Goal: Information Seeking & Learning: Learn about a topic

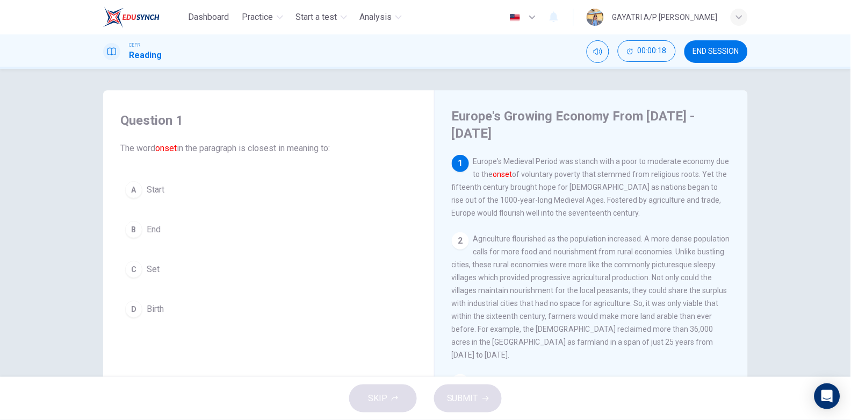
click at [188, 305] on button "D Birth" at bounding box center [268, 308] width 297 height 27
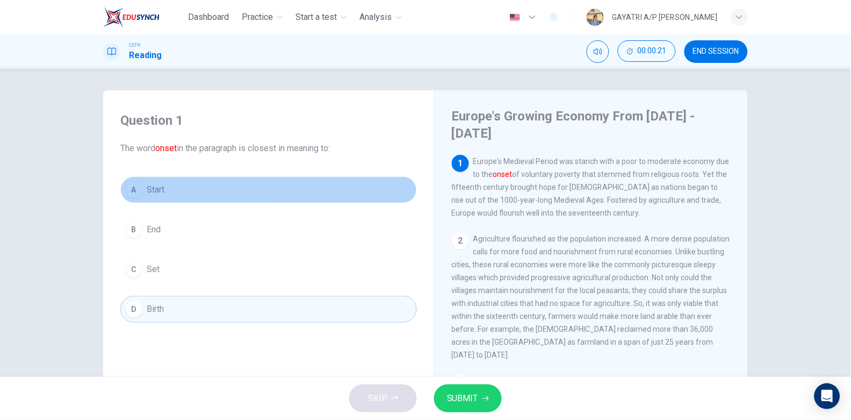
click at [229, 183] on button "A Start" at bounding box center [268, 189] width 297 height 27
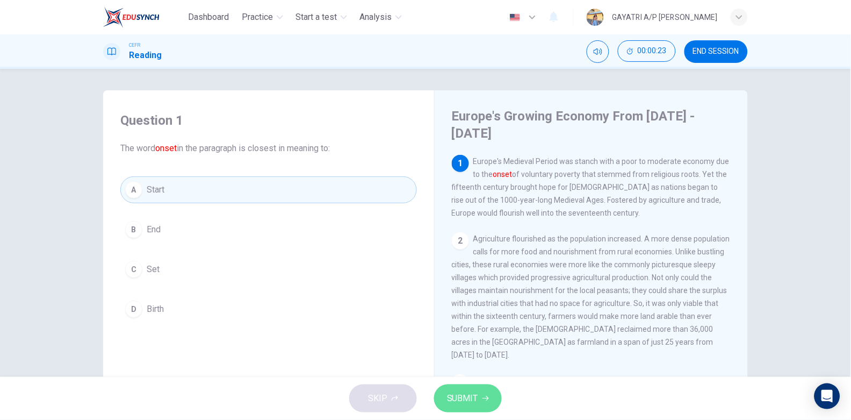
click at [475, 402] on span "SUBMIT" at bounding box center [462, 398] width 31 height 15
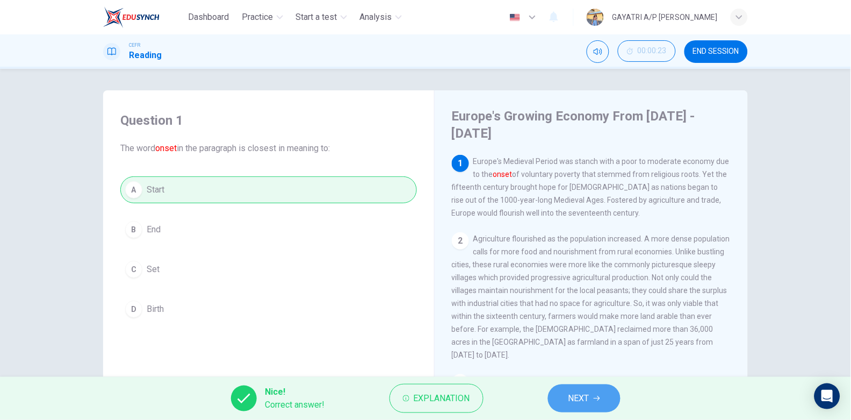
click at [600, 394] on button "NEXT" at bounding box center [584, 398] width 73 height 28
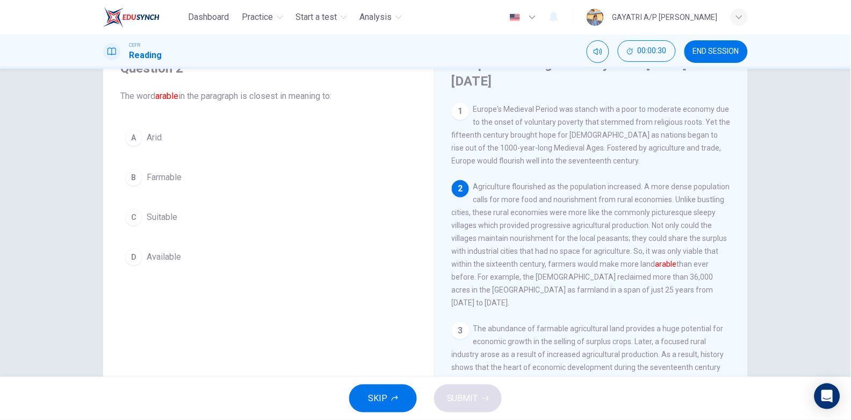
scroll to position [50, 0]
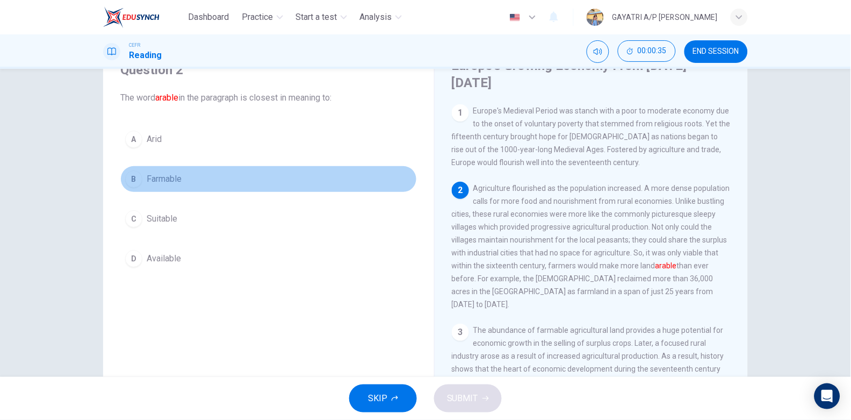
click at [227, 181] on button "B Farmable" at bounding box center [268, 178] width 297 height 27
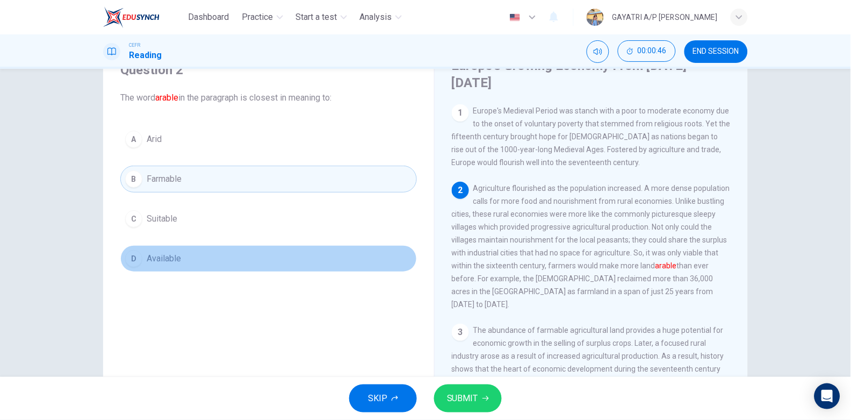
click at [212, 259] on button "D Available" at bounding box center [268, 258] width 297 height 27
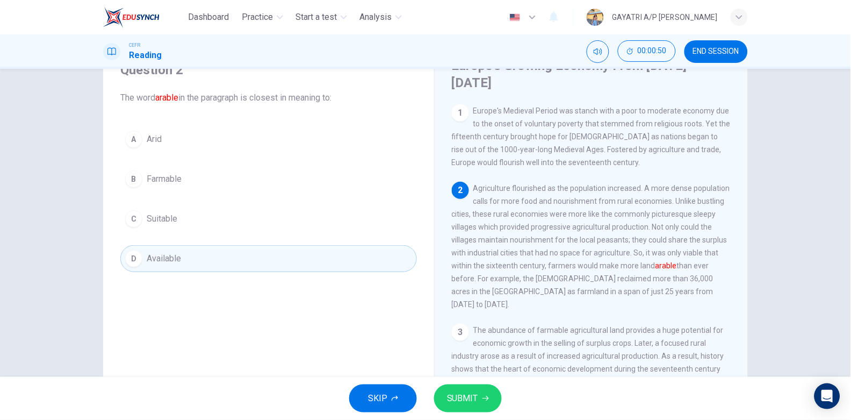
click at [294, 165] on button "B Farmable" at bounding box center [268, 178] width 297 height 27
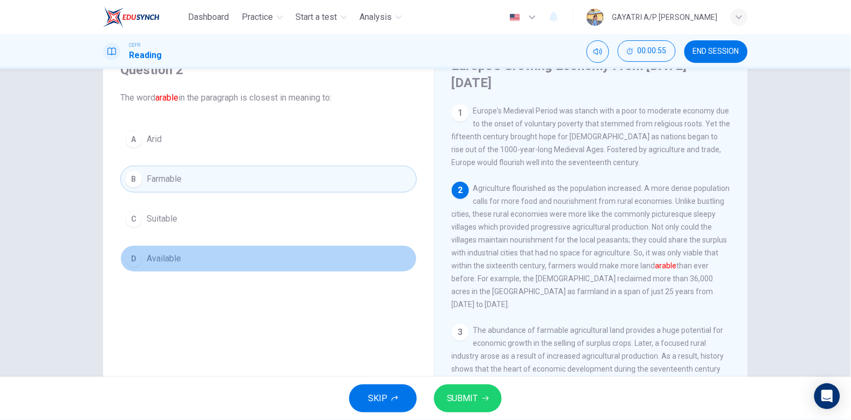
click at [279, 257] on button "D Available" at bounding box center [268, 258] width 297 height 27
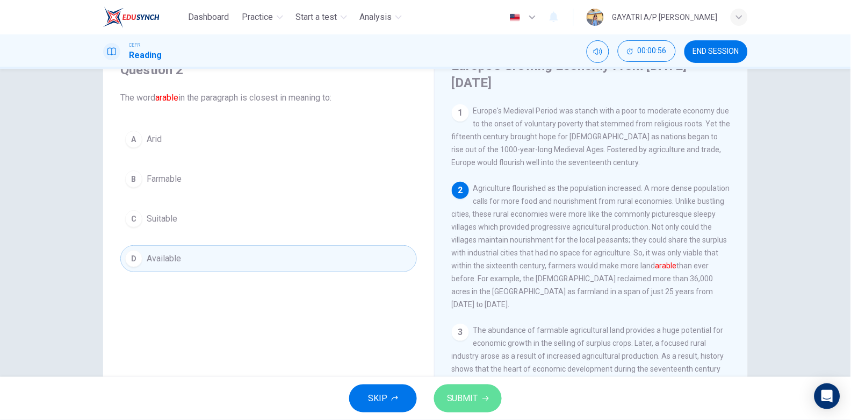
click at [468, 388] on button "SUBMIT" at bounding box center [468, 398] width 68 height 28
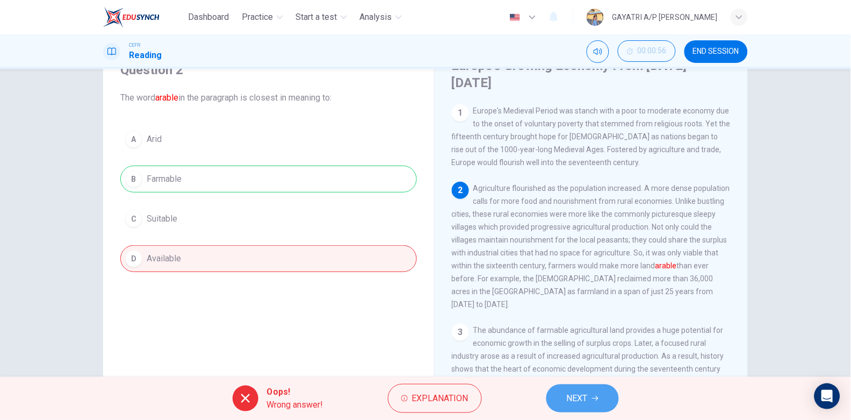
click at [569, 398] on span "NEXT" at bounding box center [577, 398] width 21 height 15
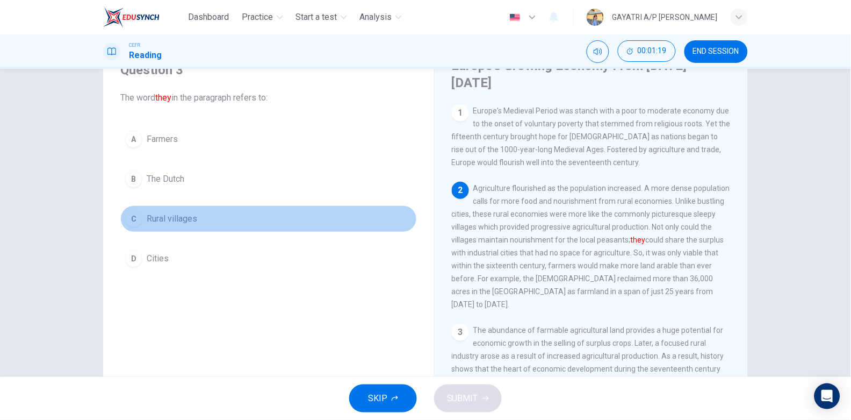
click at [237, 217] on button "C Rural villages" at bounding box center [268, 218] width 297 height 27
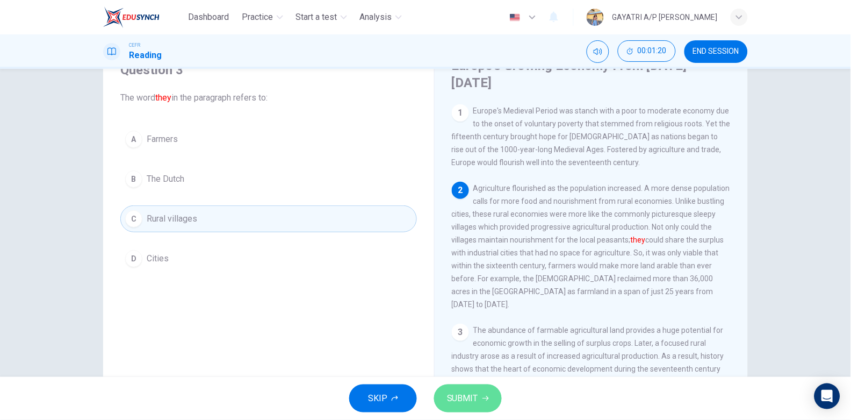
click at [478, 388] on button "SUBMIT" at bounding box center [468, 398] width 68 height 28
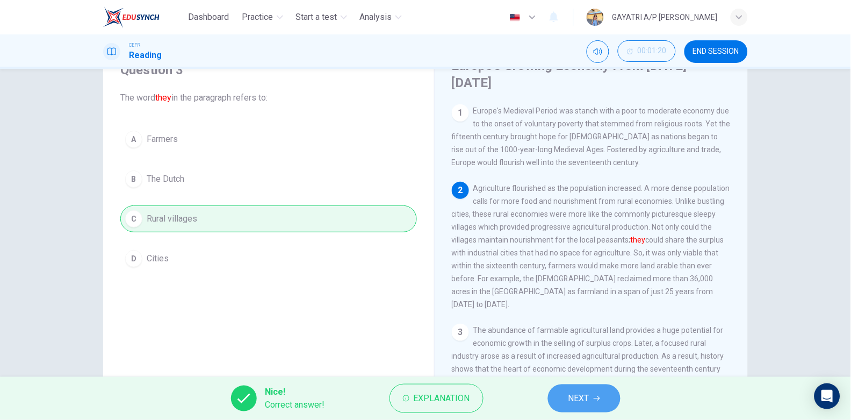
click at [591, 393] on button "NEXT" at bounding box center [584, 398] width 73 height 28
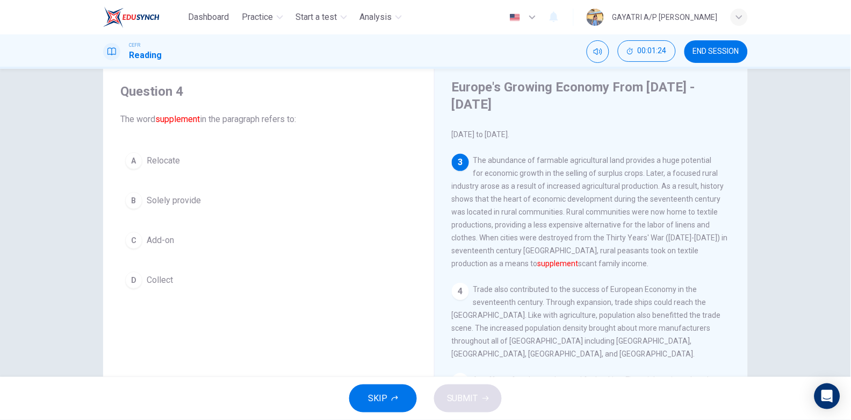
scroll to position [28, 0]
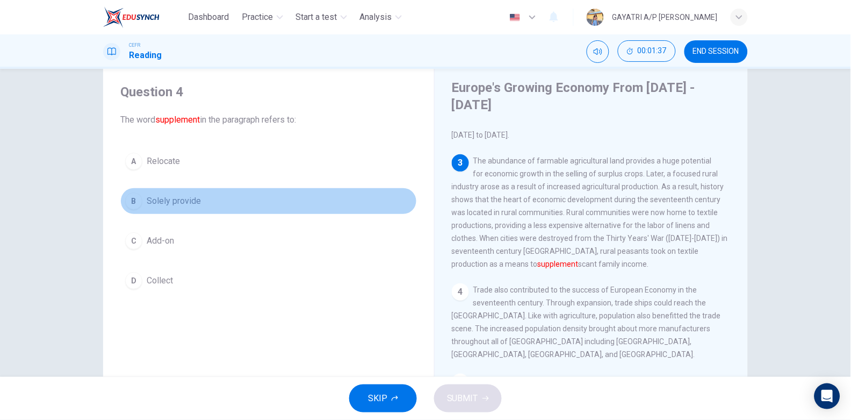
click at [196, 204] on span "Solely provide" at bounding box center [174, 200] width 54 height 13
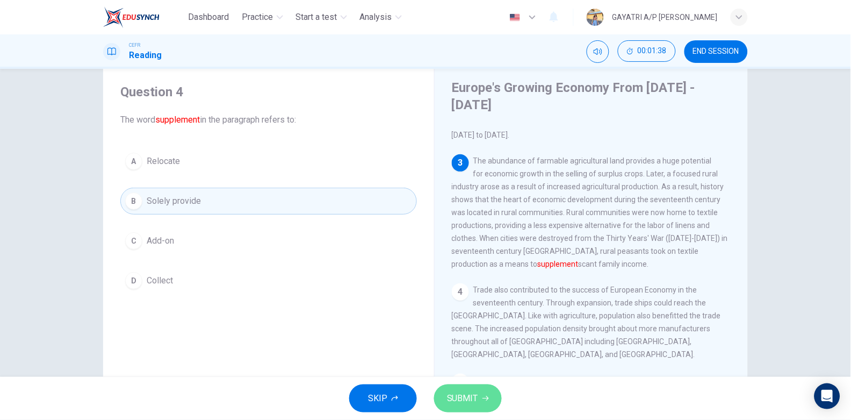
click at [468, 391] on span "SUBMIT" at bounding box center [462, 398] width 31 height 15
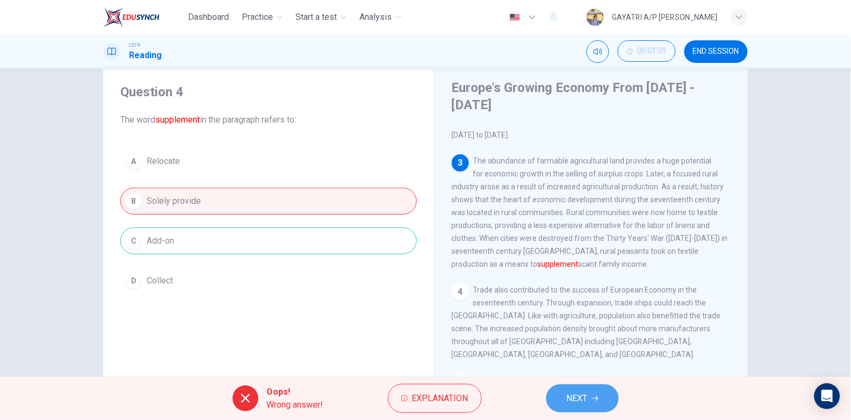
click at [600, 400] on button "NEXT" at bounding box center [582, 398] width 73 height 28
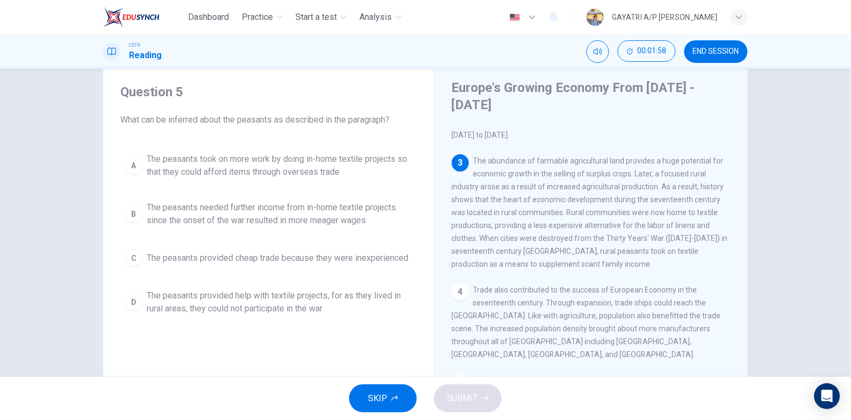
click at [277, 216] on span "The peasants needed further income from in-home textile projects since the onse…" at bounding box center [279, 214] width 265 height 26
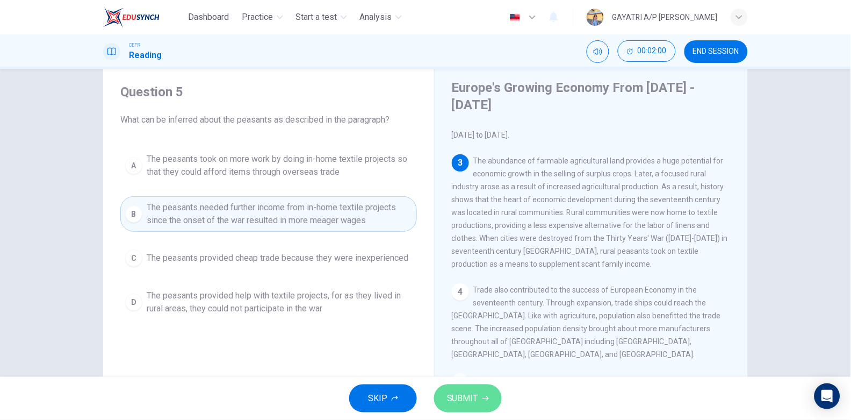
click at [457, 387] on button "SUBMIT" at bounding box center [468, 398] width 68 height 28
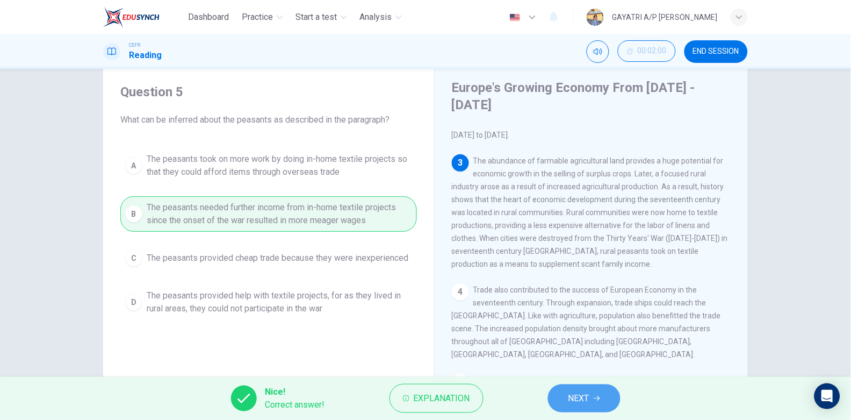
click at [588, 396] on span "NEXT" at bounding box center [578, 398] width 21 height 15
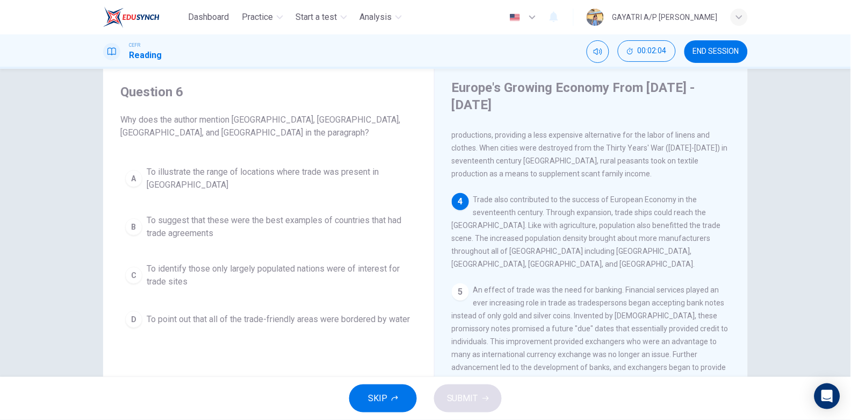
scroll to position [284, 0]
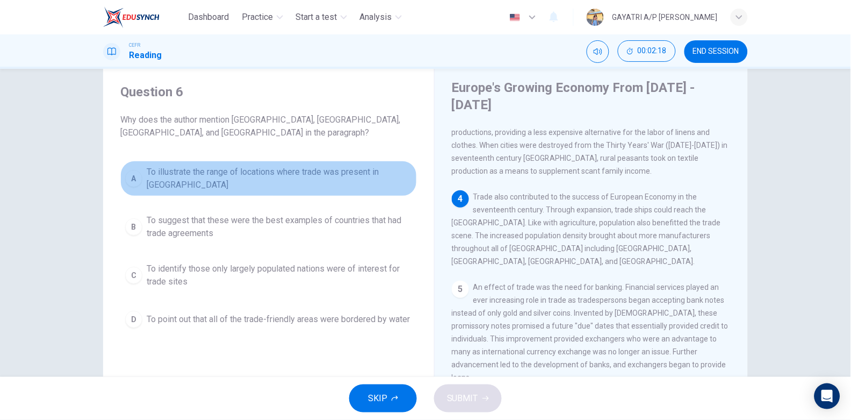
click at [218, 172] on span "To illustrate the range of locations where trade was present in [GEOGRAPHIC_DAT…" at bounding box center [279, 178] width 265 height 26
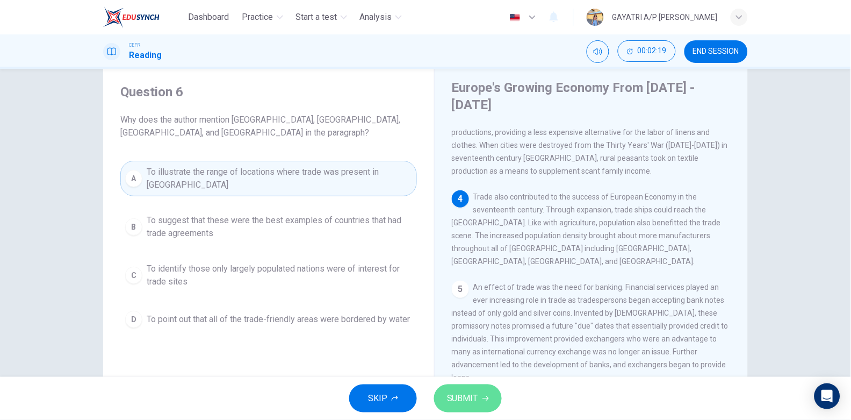
click at [466, 397] on span "SUBMIT" at bounding box center [462, 398] width 31 height 15
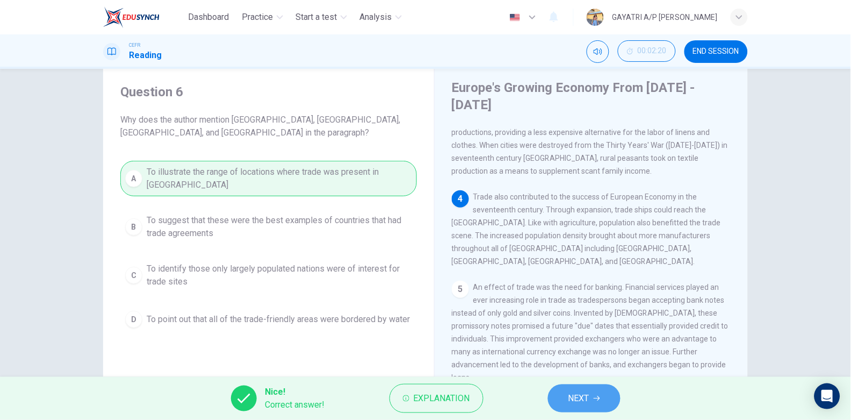
click at [564, 395] on button "NEXT" at bounding box center [584, 398] width 73 height 28
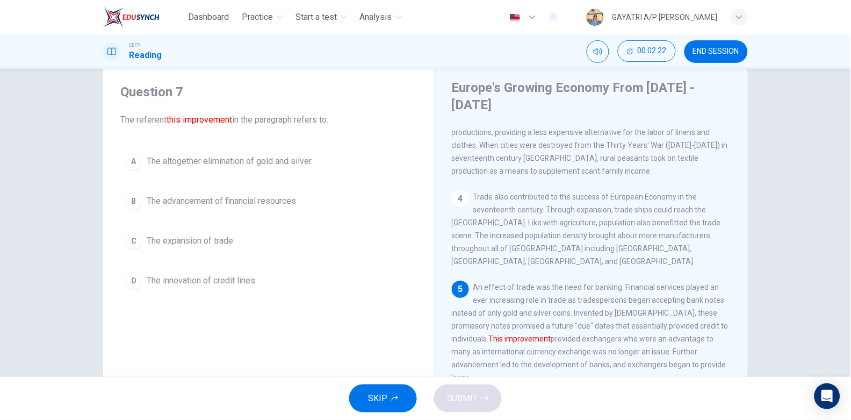
scroll to position [335, 0]
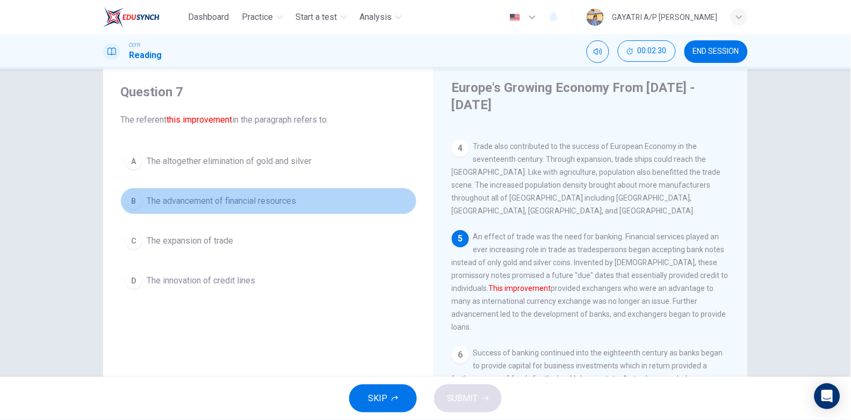
click at [249, 203] on span "The advancement of financial resources" at bounding box center [221, 200] width 149 height 13
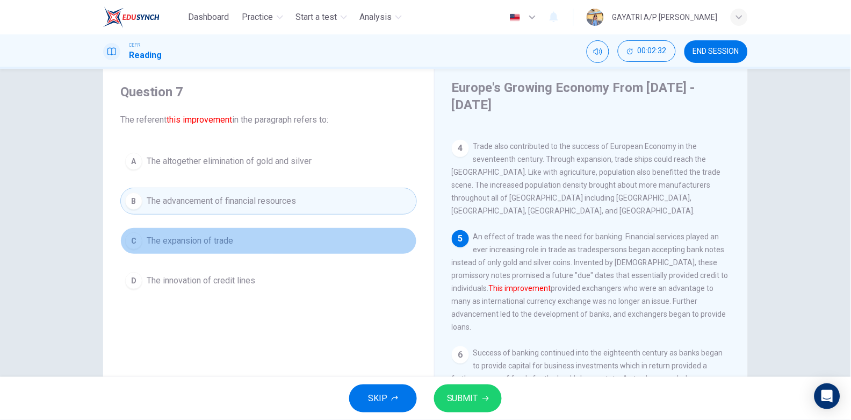
click at [261, 233] on button "C The expansion of trade" at bounding box center [268, 240] width 297 height 27
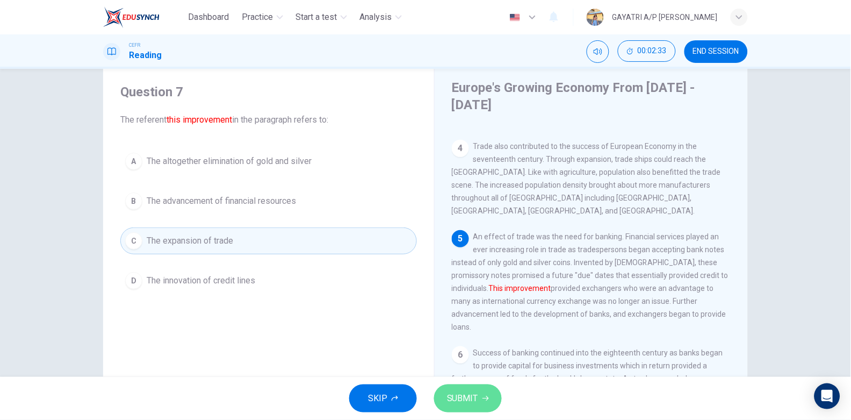
click at [483, 396] on icon "button" at bounding box center [485, 398] width 6 height 6
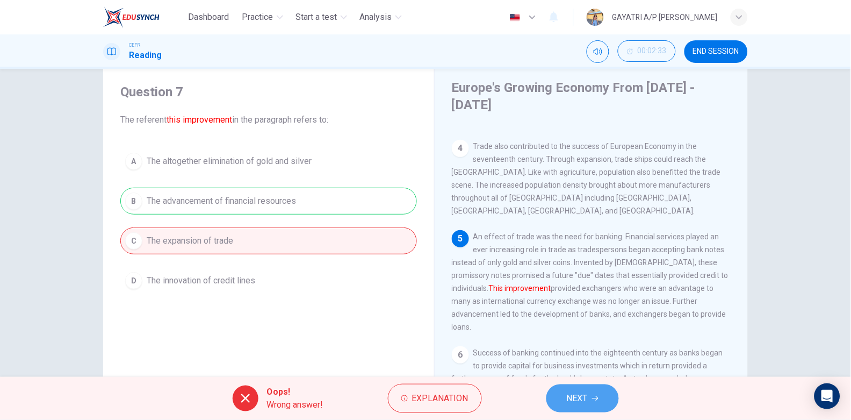
click at [585, 409] on button "NEXT" at bounding box center [582, 398] width 73 height 28
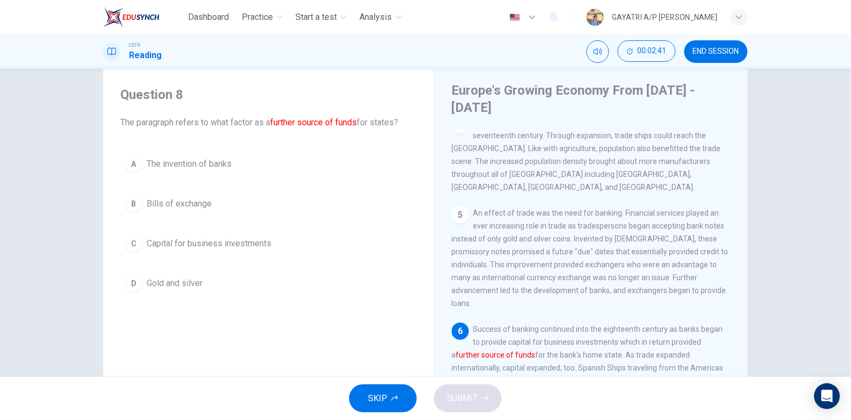
scroll to position [26, 0]
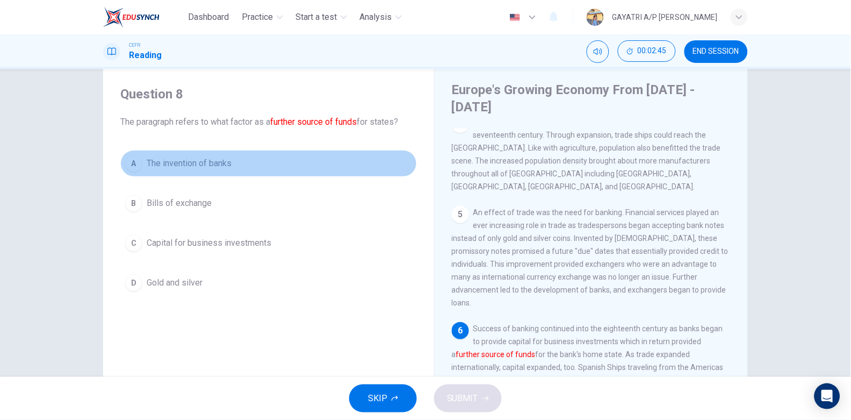
click at [215, 164] on span "The invention of banks" at bounding box center [189, 163] width 85 height 13
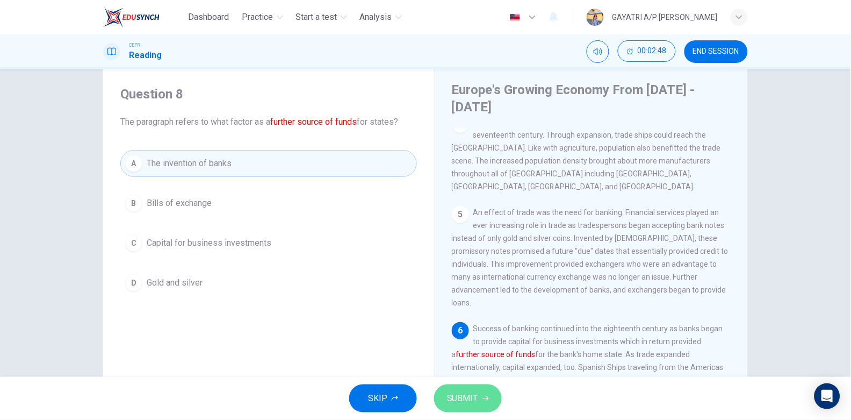
click at [480, 397] on button "SUBMIT" at bounding box center [468, 398] width 68 height 28
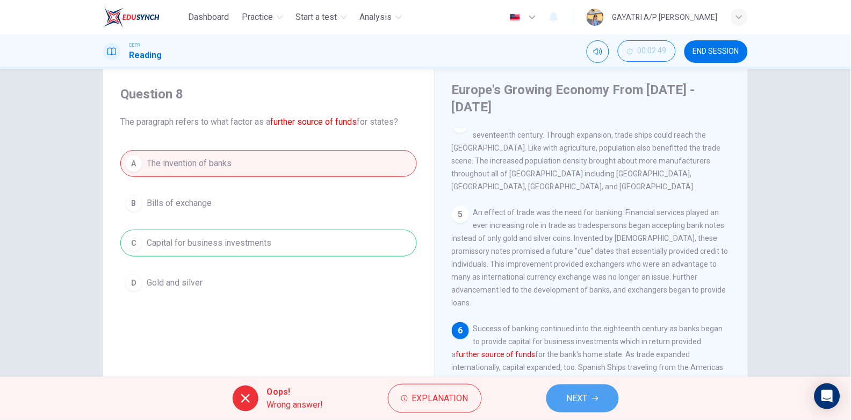
click at [578, 400] on span "NEXT" at bounding box center [577, 398] width 21 height 15
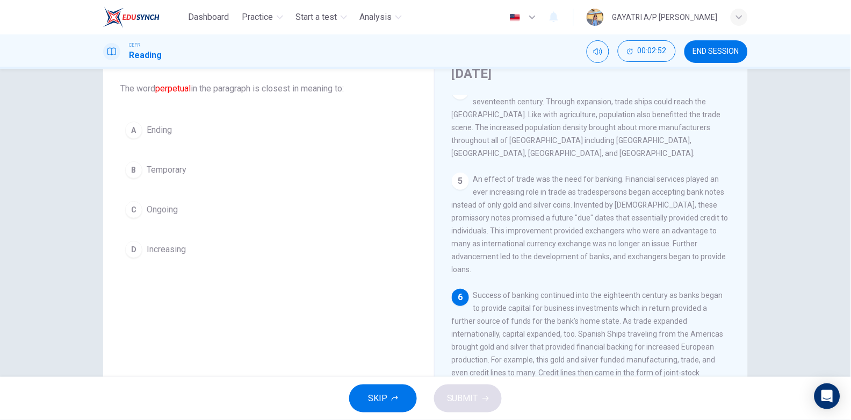
scroll to position [61, 0]
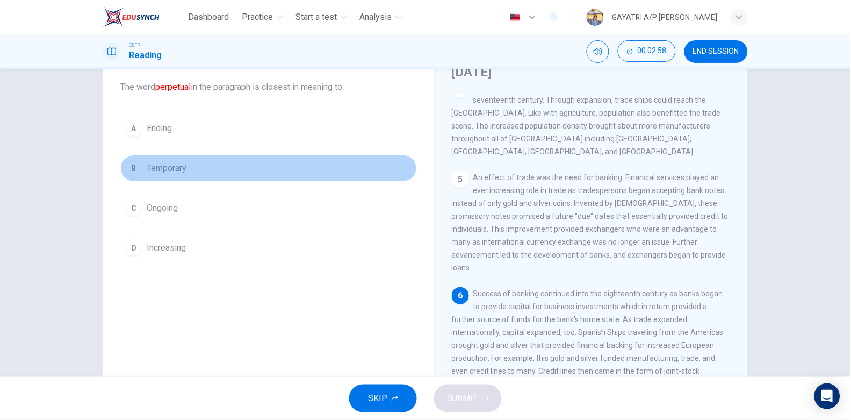
click at [232, 174] on button "B Temporary" at bounding box center [268, 168] width 297 height 27
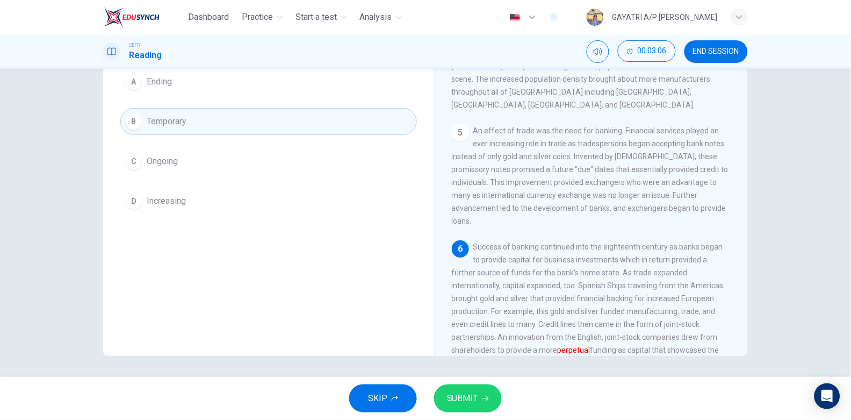
scroll to position [48, 0]
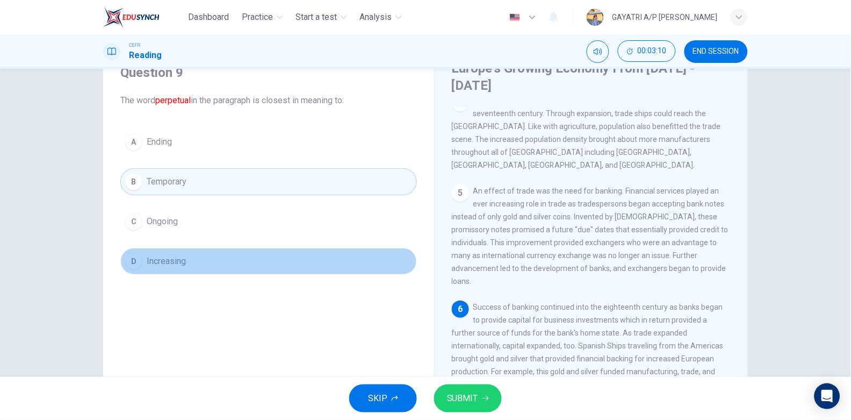
click at [211, 261] on button "D Increasing" at bounding box center [268, 261] width 297 height 27
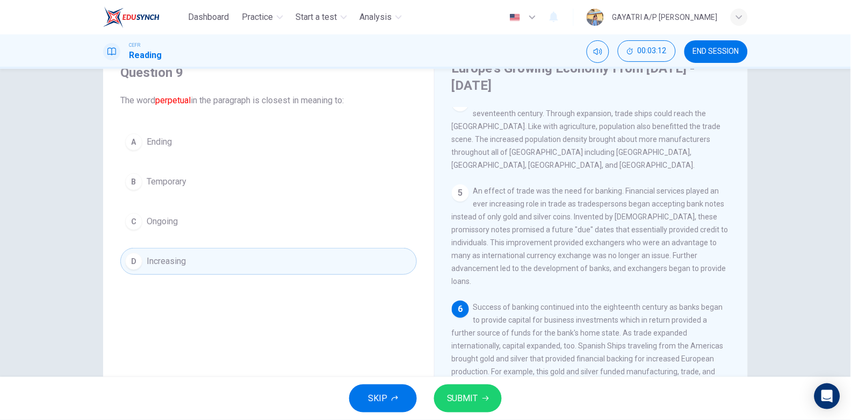
click at [344, 232] on button "C Ongoing" at bounding box center [268, 221] width 297 height 27
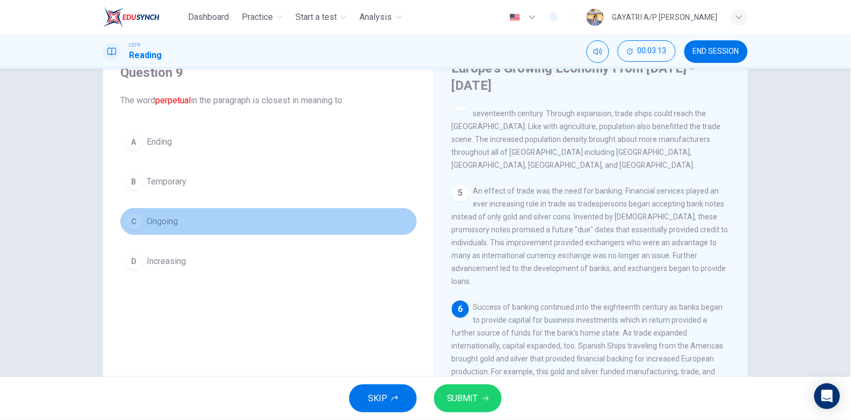
click at [341, 219] on button "C Ongoing" at bounding box center [268, 221] width 297 height 27
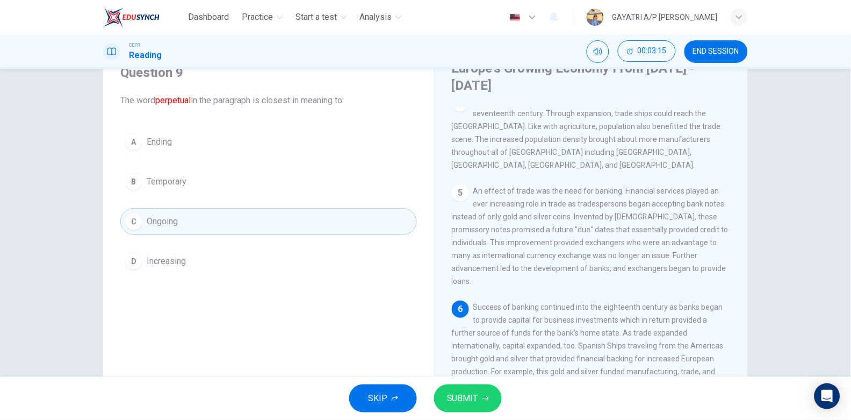
click at [478, 396] on button "SUBMIT" at bounding box center [468, 398] width 68 height 28
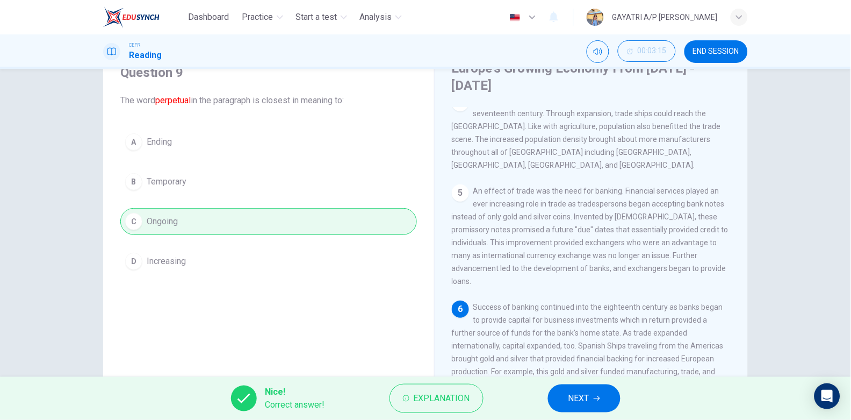
click at [594, 402] on button "NEXT" at bounding box center [584, 398] width 73 height 28
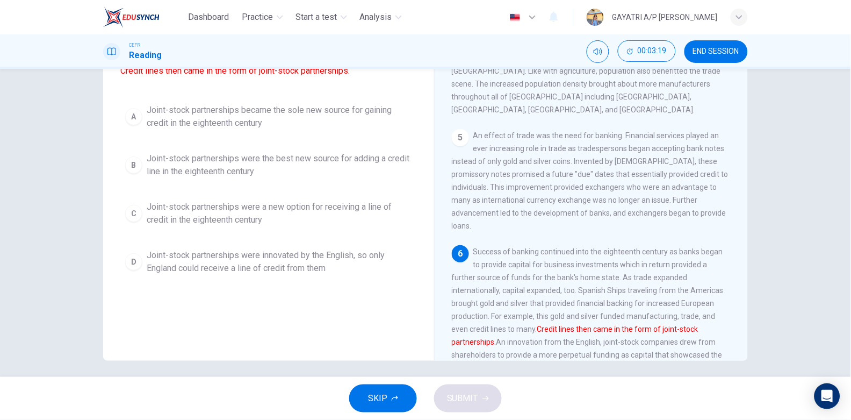
scroll to position [108, 0]
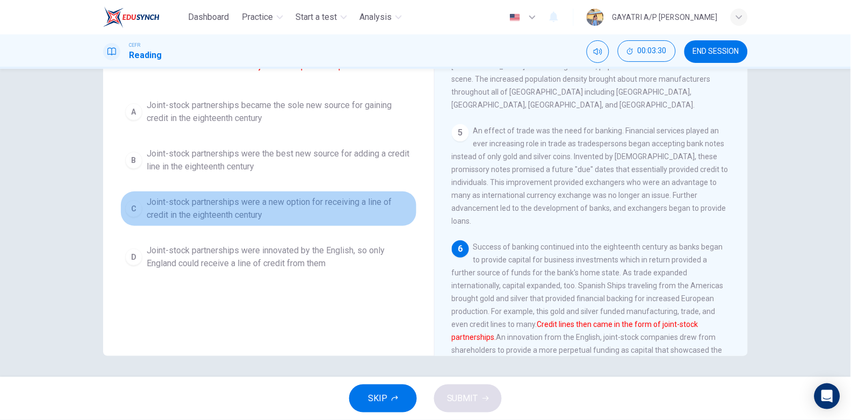
click at [219, 213] on span "Joint-stock partnerships were a new option for receiving a line of credit in th…" at bounding box center [279, 209] width 265 height 26
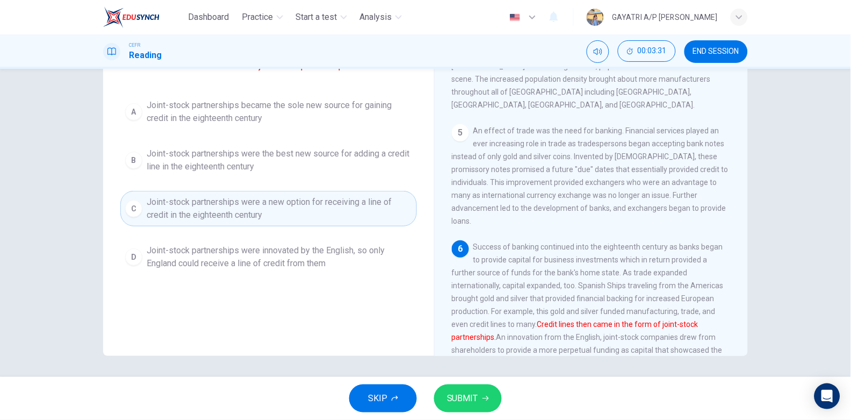
click at [465, 396] on span "SUBMIT" at bounding box center [462, 398] width 31 height 15
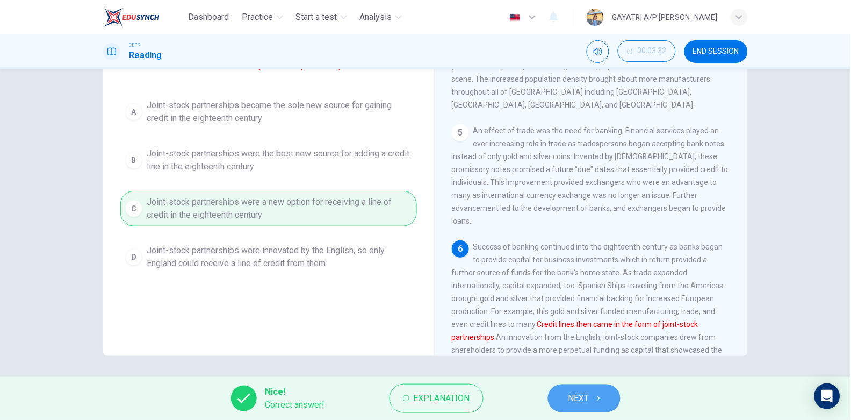
click at [585, 398] on span "NEXT" at bounding box center [578, 398] width 21 height 15
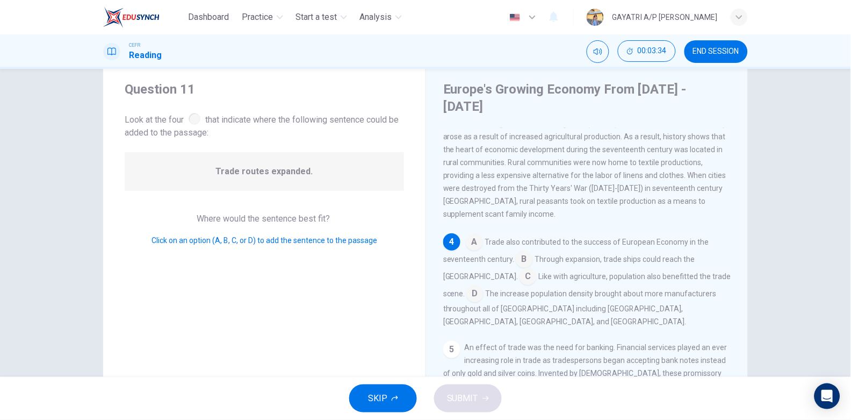
scroll to position [25, 0]
click at [520, 254] on input at bounding box center [524, 261] width 17 height 17
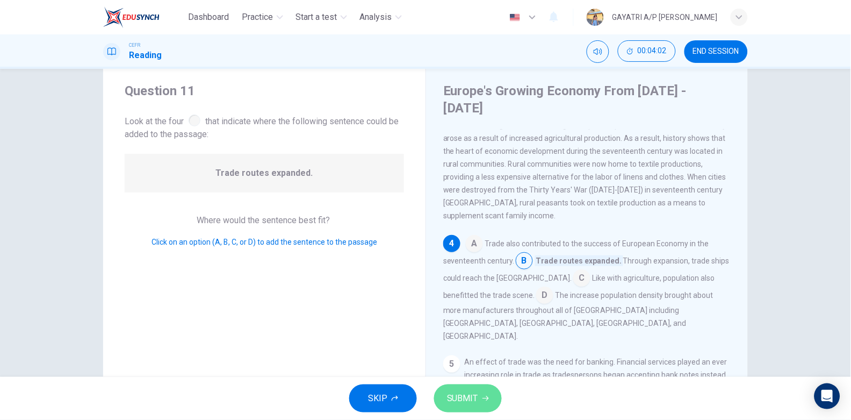
click at [472, 393] on span "SUBMIT" at bounding box center [462, 398] width 31 height 15
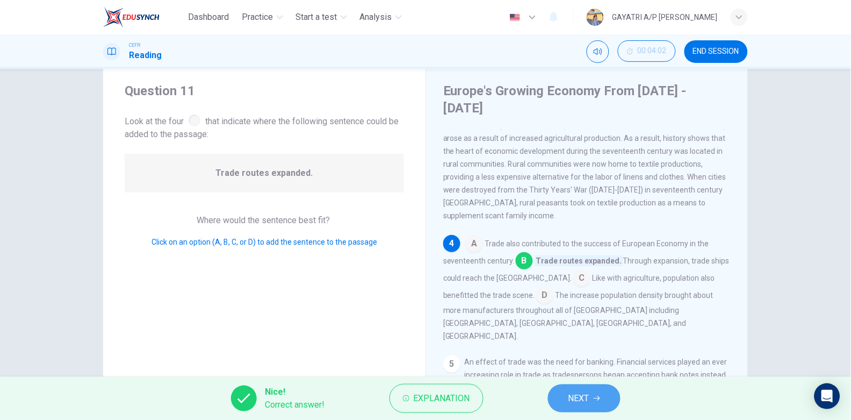
click at [573, 394] on span "NEXT" at bounding box center [578, 398] width 21 height 15
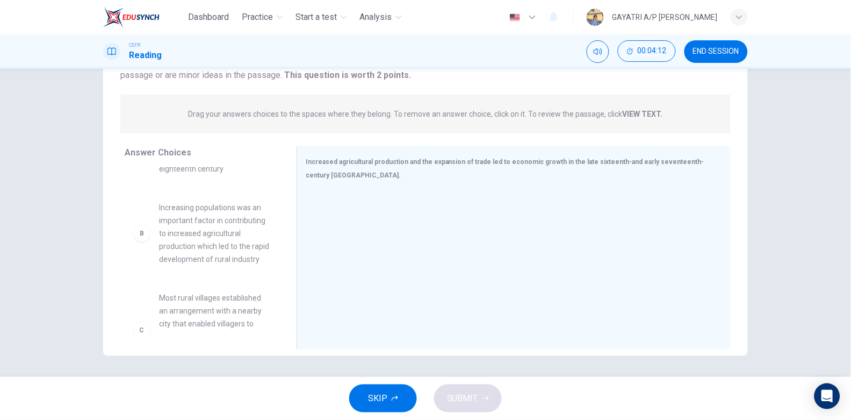
scroll to position [82, 0]
click at [223, 239] on span "Increasing populations was an important factor in contributing to increased agr…" at bounding box center [215, 230] width 112 height 64
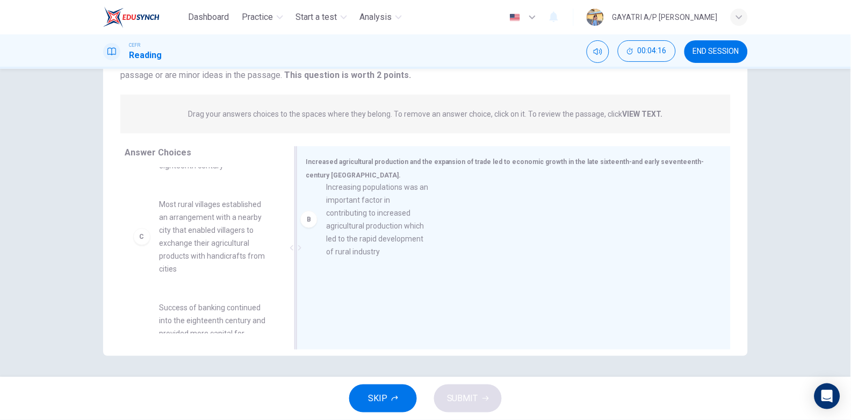
drag, startPoint x: 224, startPoint y: 239, endPoint x: 399, endPoint y: 222, distance: 175.4
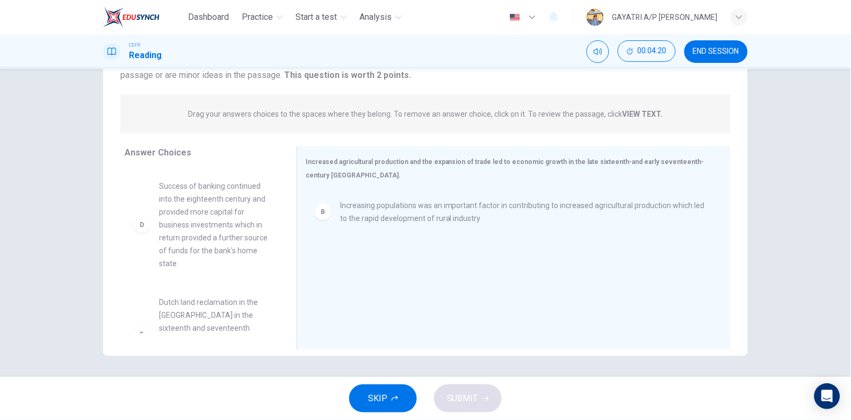
scroll to position [203, 0]
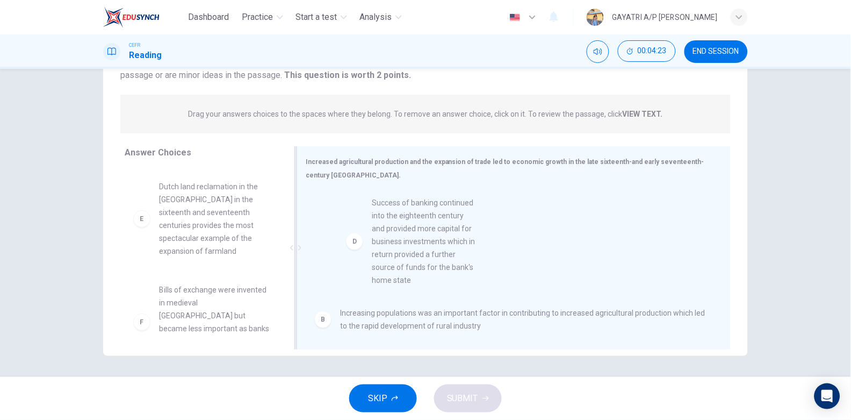
drag, startPoint x: 200, startPoint y: 216, endPoint x: 422, endPoint y: 233, distance: 222.0
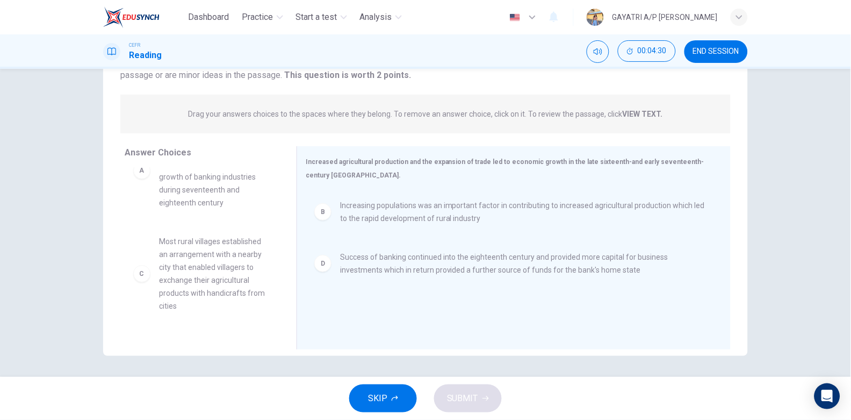
scroll to position [0, 0]
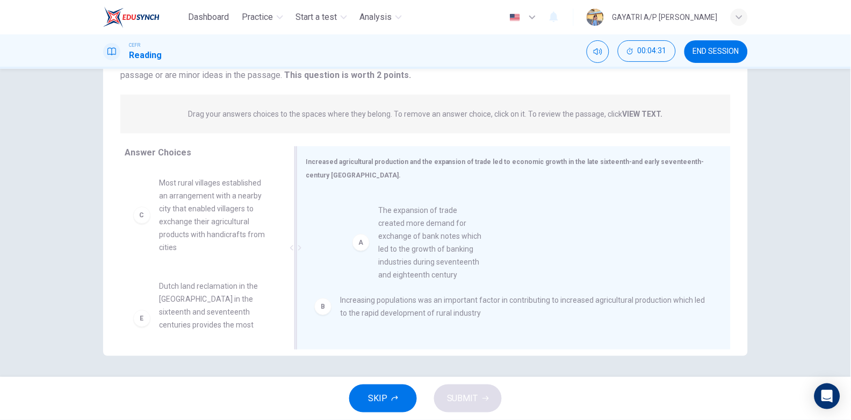
drag, startPoint x: 194, startPoint y: 240, endPoint x: 431, endPoint y: 274, distance: 238.8
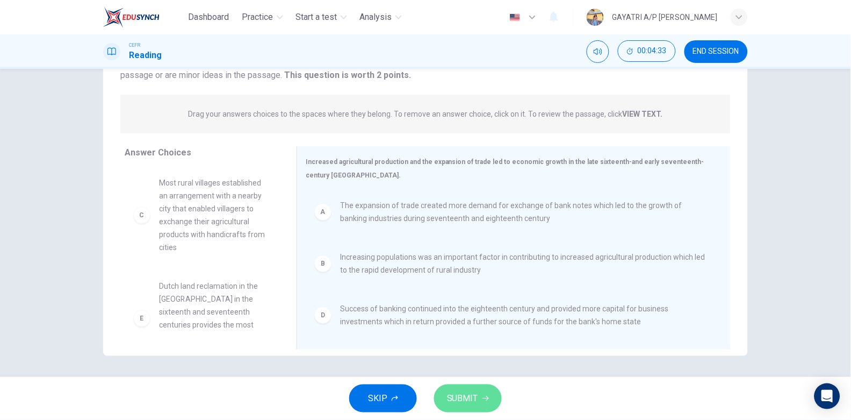
click at [457, 402] on span "SUBMIT" at bounding box center [462, 398] width 31 height 15
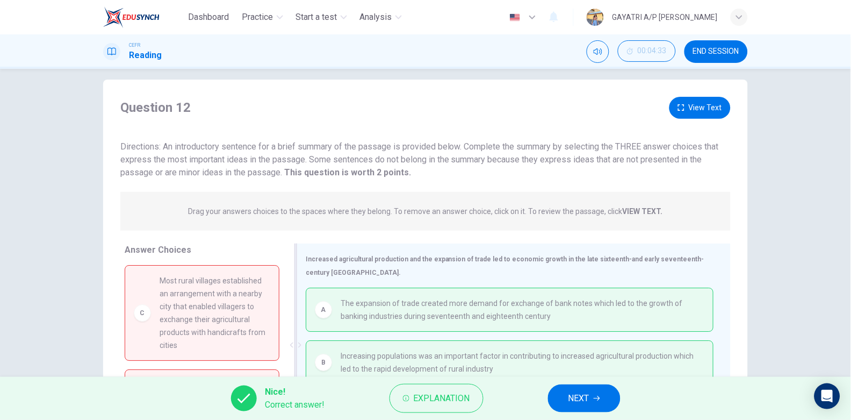
scroll to position [108, 0]
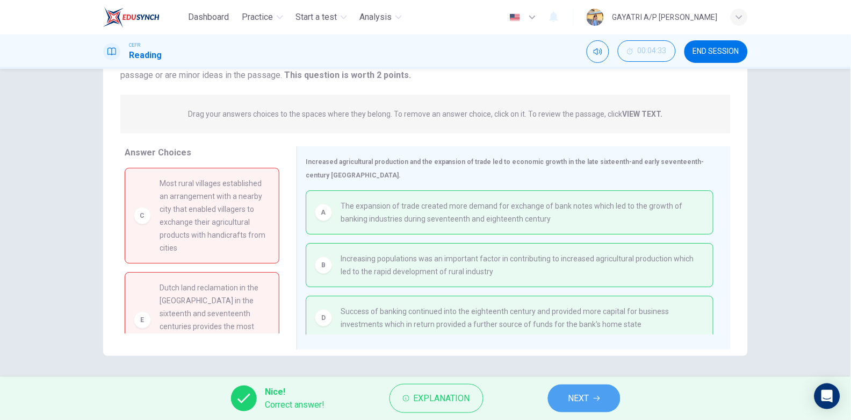
click at [582, 388] on button "NEXT" at bounding box center [584, 398] width 73 height 28
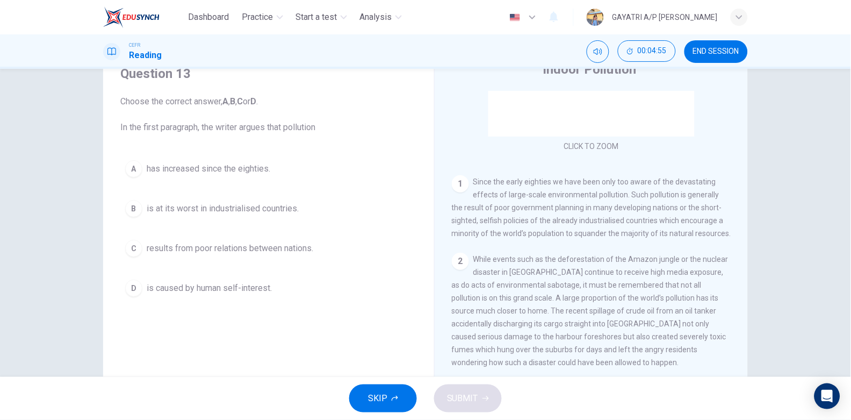
scroll to position [47, 0]
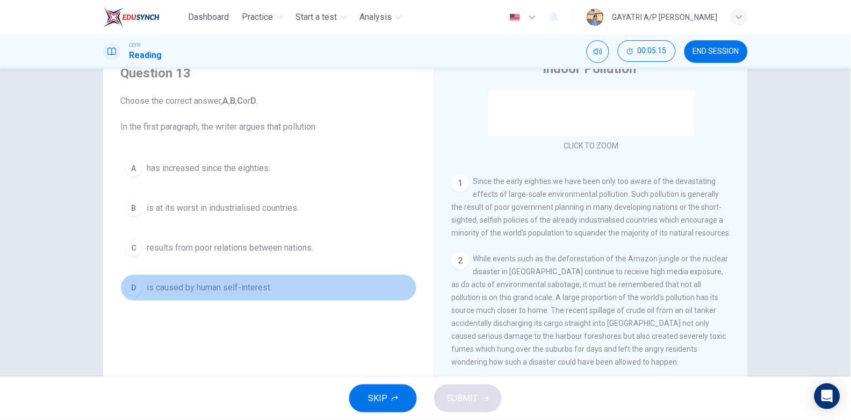
click at [234, 286] on span "is caused by human self-interest." at bounding box center [209, 287] width 125 height 13
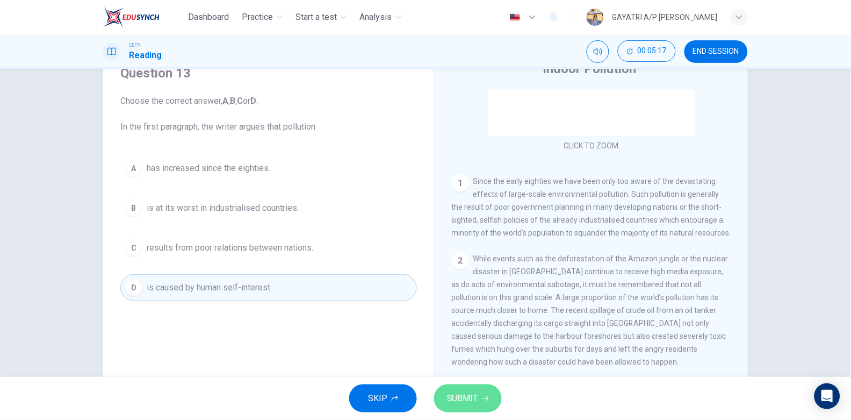
click at [458, 404] on span "SUBMIT" at bounding box center [462, 398] width 31 height 15
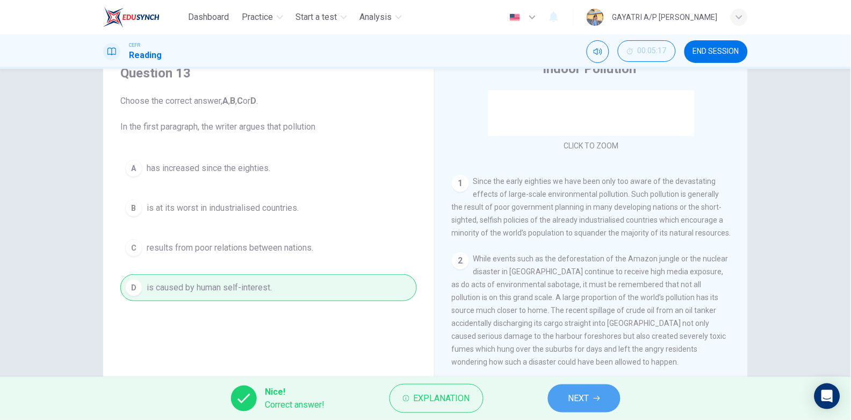
click at [603, 398] on button "NEXT" at bounding box center [584, 398] width 73 height 28
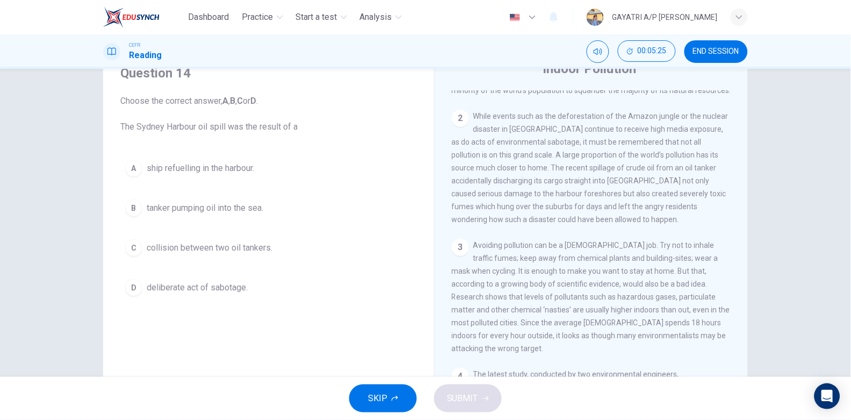
scroll to position [286, 0]
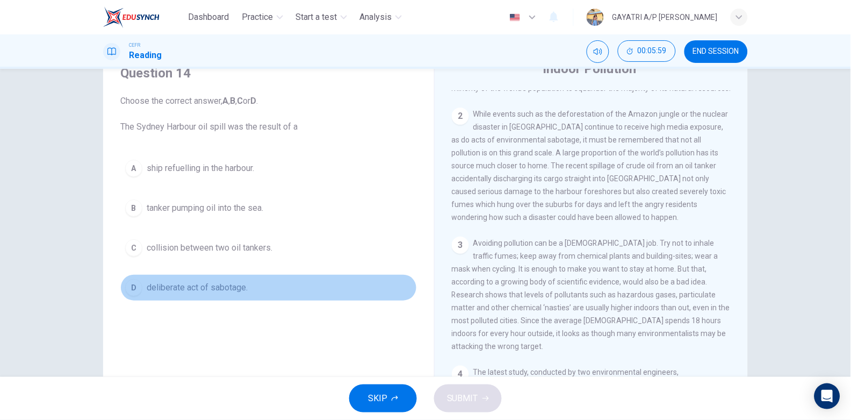
click at [206, 287] on span "deliberate act of sabotage." at bounding box center [197, 287] width 101 height 13
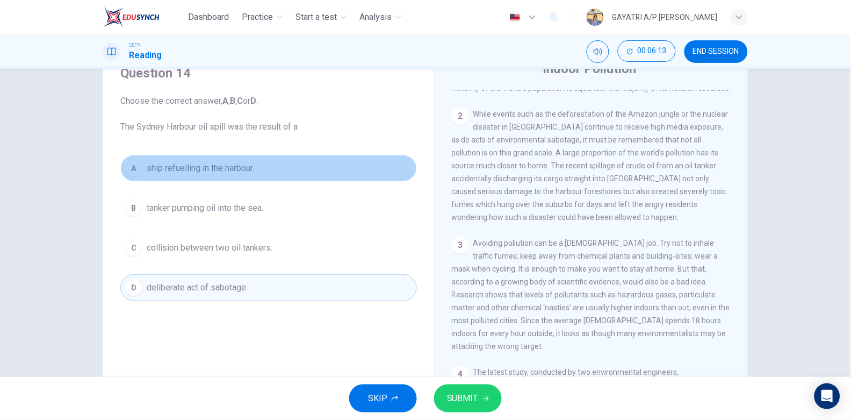
click at [223, 174] on span "ship refuelling in the harbour." at bounding box center [200, 168] width 107 height 13
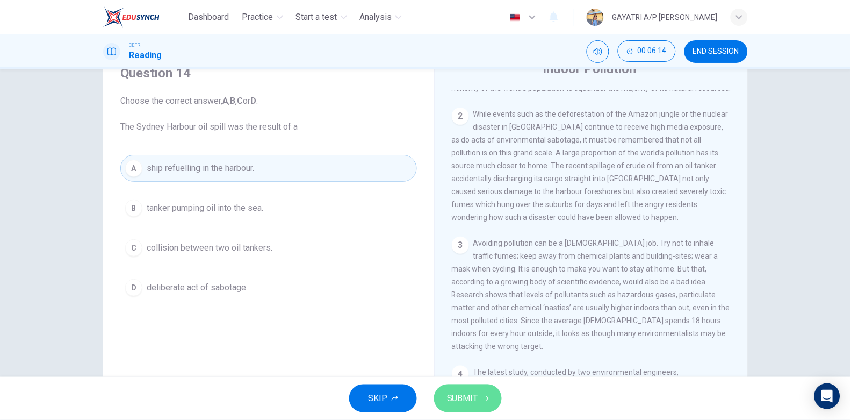
click at [457, 405] on span "SUBMIT" at bounding box center [462, 398] width 31 height 15
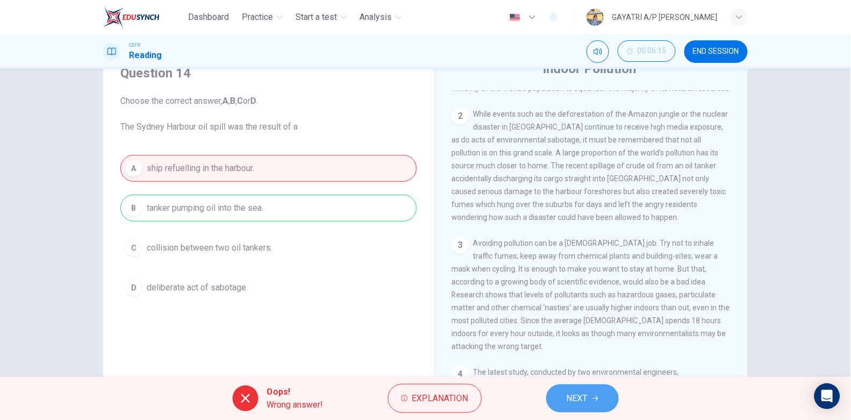
click at [593, 392] on button "NEXT" at bounding box center [582, 398] width 73 height 28
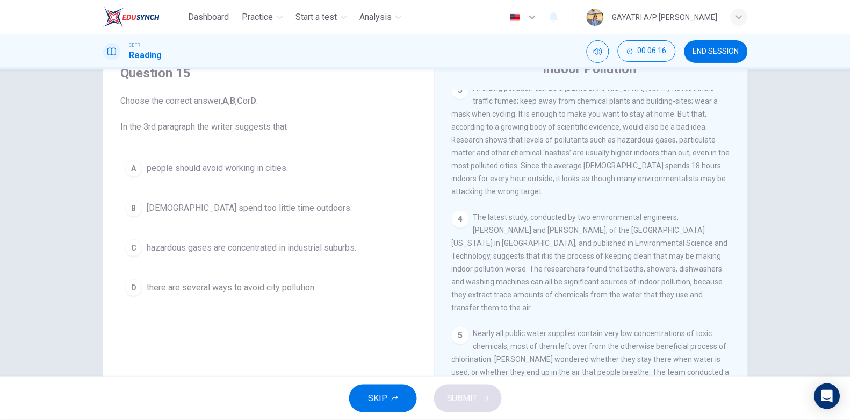
scroll to position [442, 0]
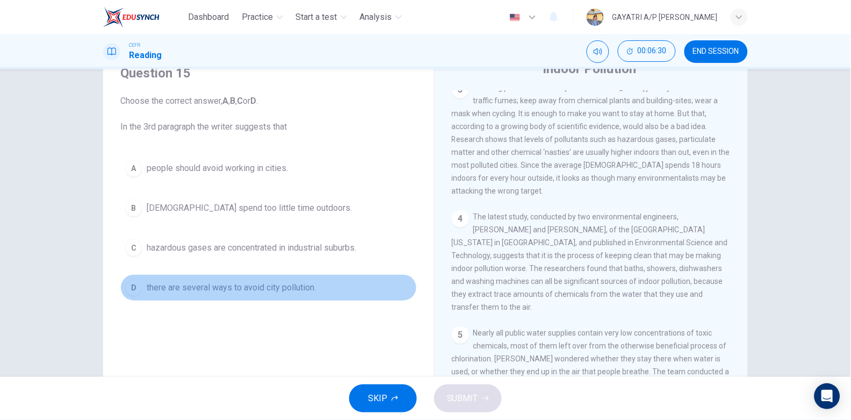
click at [222, 284] on span "there are several ways to avoid city pollution." at bounding box center [231, 287] width 169 height 13
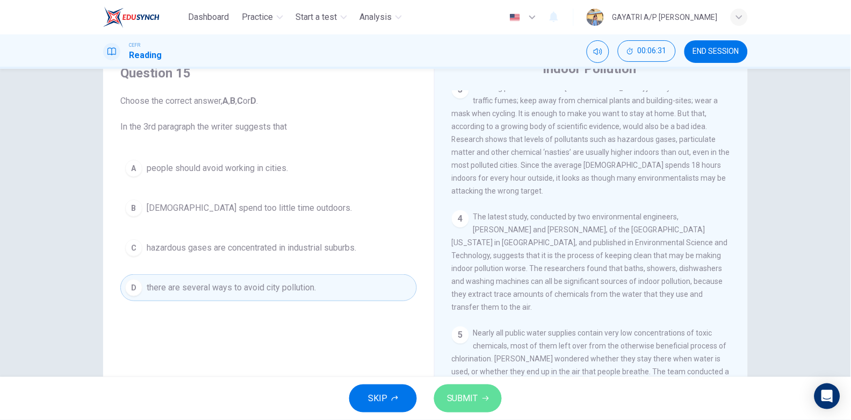
click at [453, 396] on span "SUBMIT" at bounding box center [462, 398] width 31 height 15
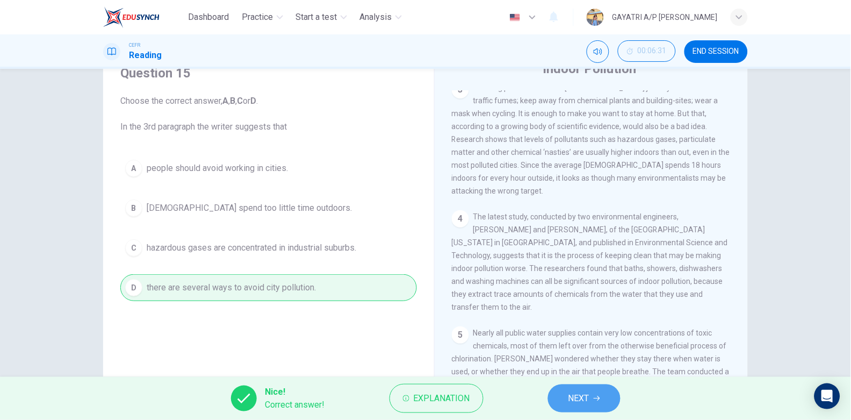
click at [588, 393] on span "NEXT" at bounding box center [578, 398] width 21 height 15
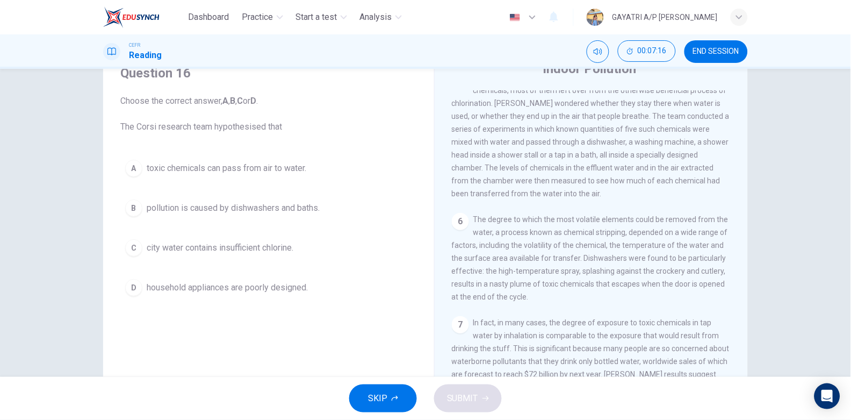
scroll to position [696, 0]
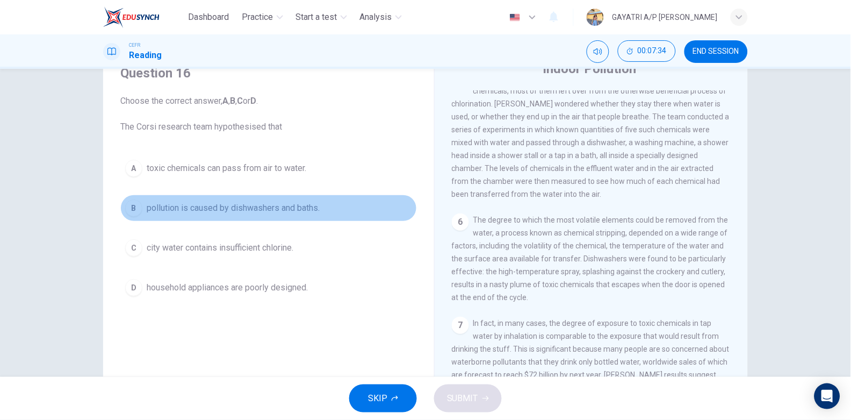
click at [269, 210] on span "pollution is caused by dishwashers and baths." at bounding box center [233, 207] width 173 height 13
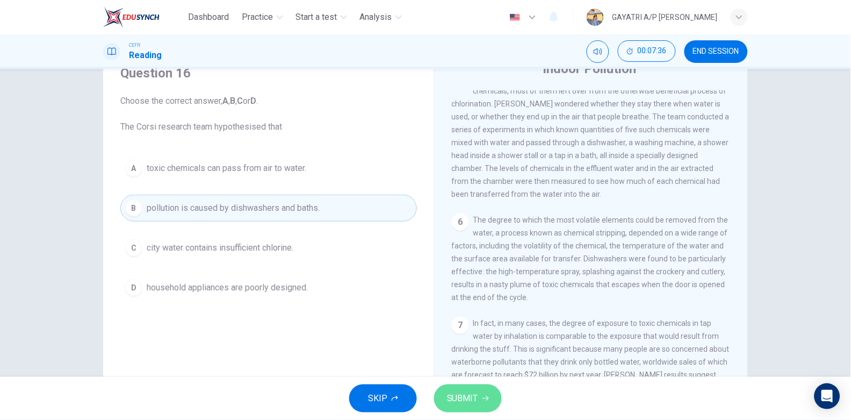
click at [474, 395] on span "SUBMIT" at bounding box center [462, 398] width 31 height 15
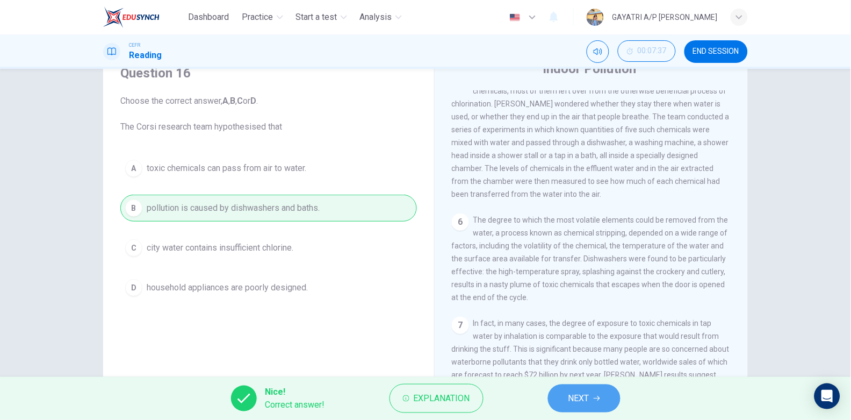
click at [581, 394] on span "NEXT" at bounding box center [578, 398] width 21 height 15
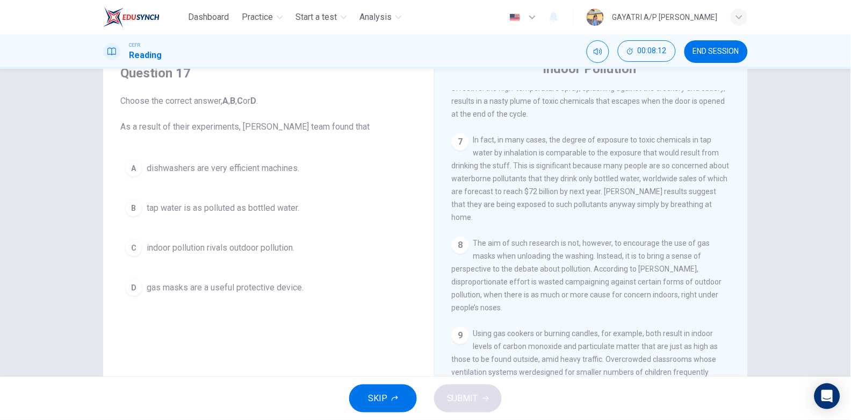
scroll to position [959, 0]
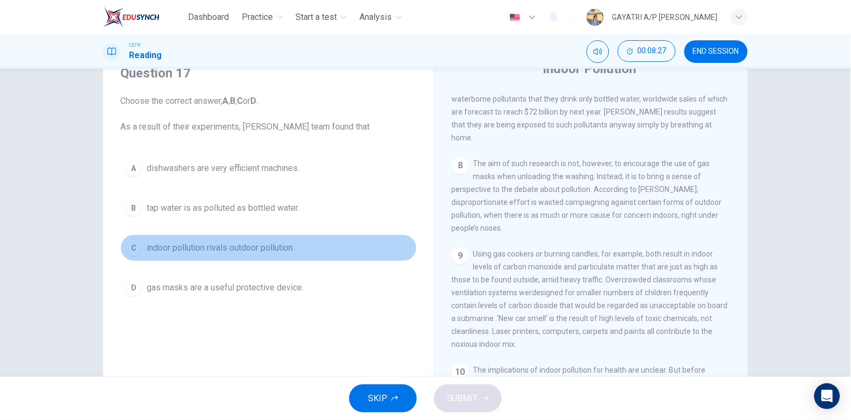
click at [252, 241] on span "indoor pollution rivals outdoor pollution." at bounding box center [221, 247] width 148 height 13
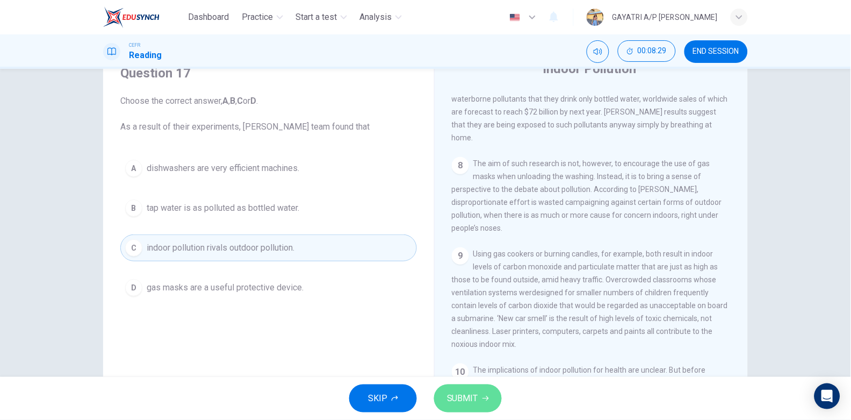
click at [466, 398] on span "SUBMIT" at bounding box center [462, 398] width 31 height 15
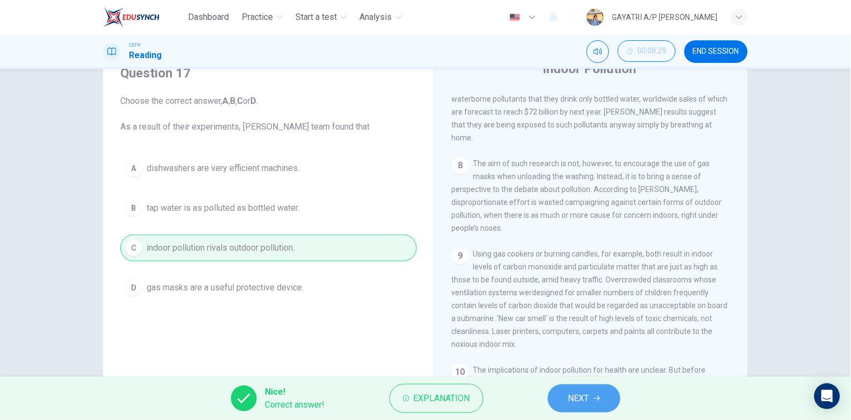
click at [588, 398] on span "NEXT" at bounding box center [578, 398] width 21 height 15
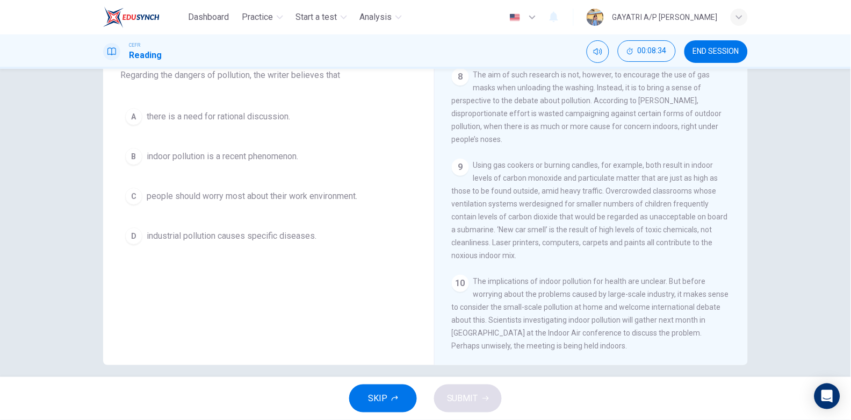
scroll to position [99, 0]
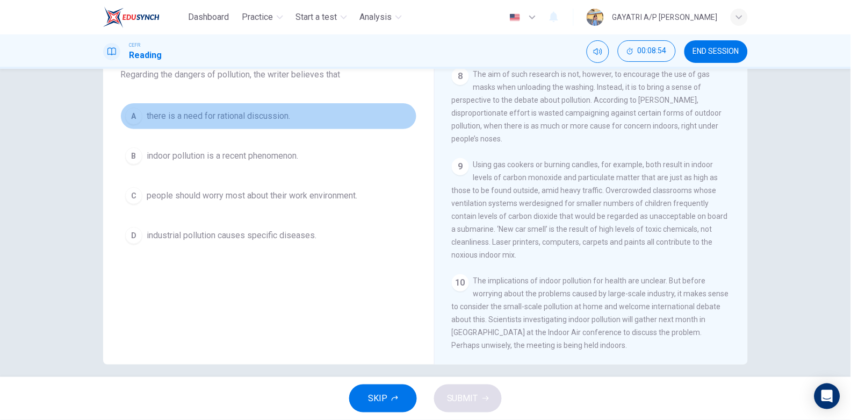
click at [218, 124] on button "A there is a need for rational discussion." at bounding box center [268, 116] width 297 height 27
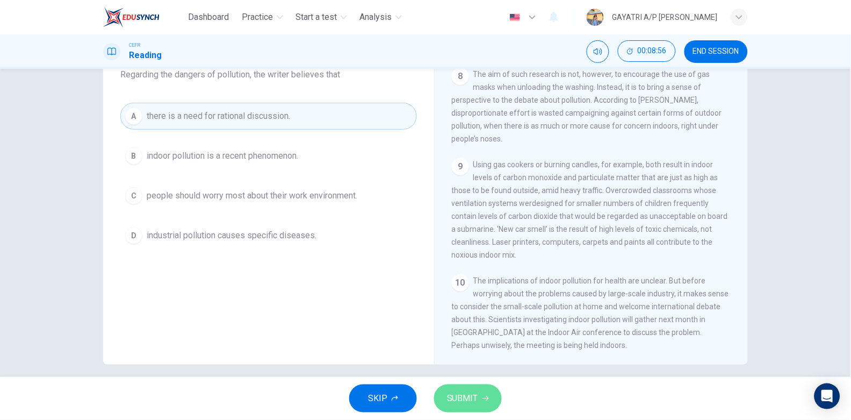
click at [474, 394] on span "SUBMIT" at bounding box center [462, 398] width 31 height 15
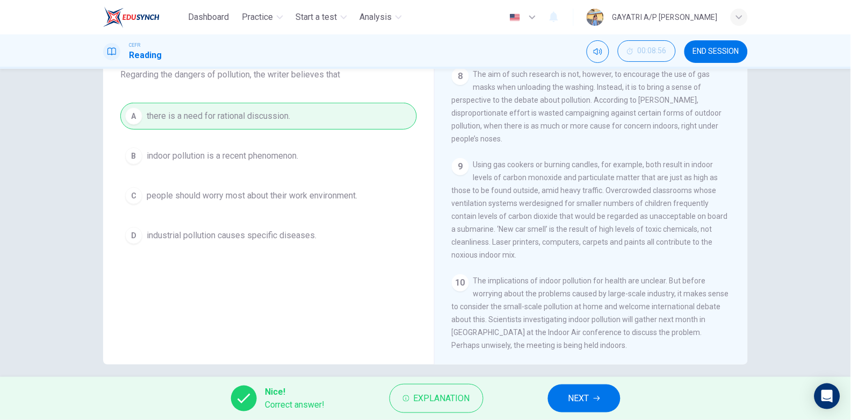
click at [588, 402] on span "NEXT" at bounding box center [578, 398] width 21 height 15
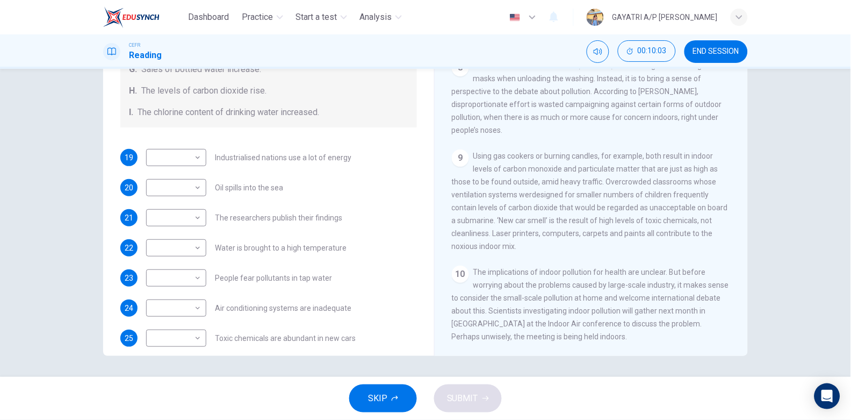
scroll to position [218, 0]
click at [196, 271] on body "Dashboard Practice Start a test Analysis English en ​ GAYATRI A/P [PERSON_NAME]…" at bounding box center [425, 210] width 851 height 420
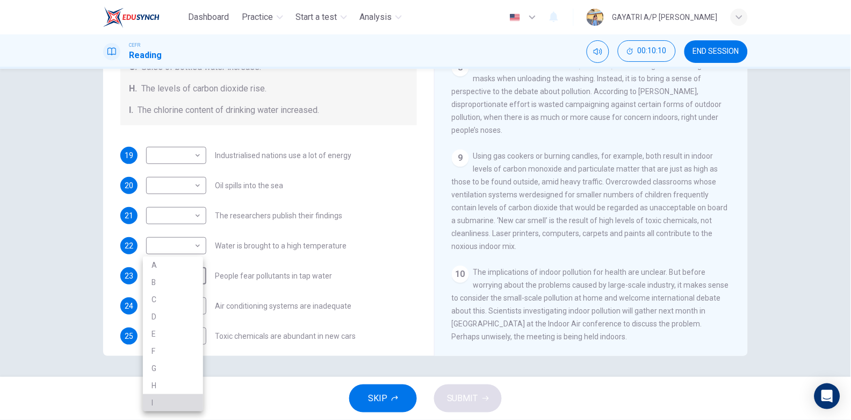
click at [163, 396] on li "I" at bounding box center [173, 402] width 60 height 17
type input "I"
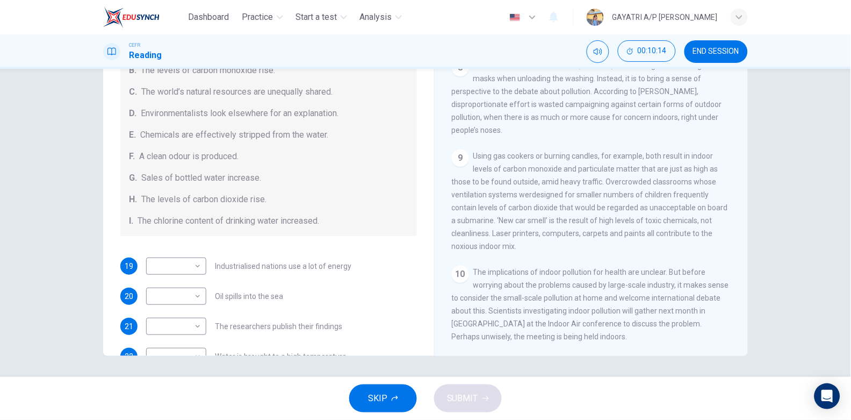
scroll to position [107, 0]
click at [190, 268] on body "Dashboard Practice Start a test Analysis English en ​ GAYATRI A/P [PERSON_NAME]…" at bounding box center [425, 210] width 851 height 420
click at [167, 312] on li "D" at bounding box center [173, 316] width 60 height 17
type input "D"
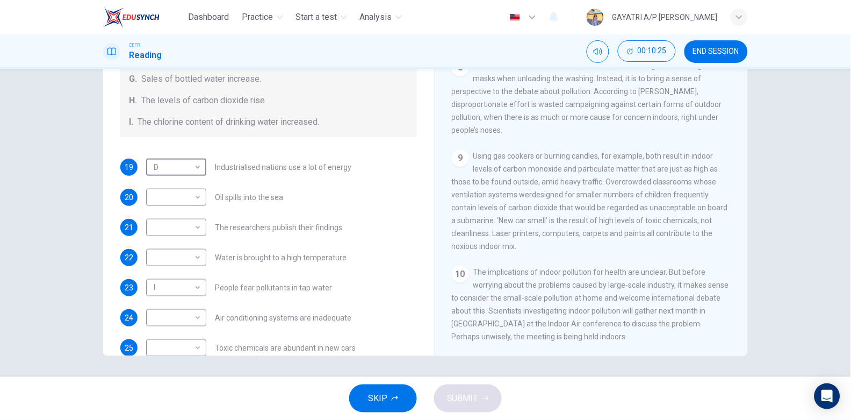
scroll to position [228, 0]
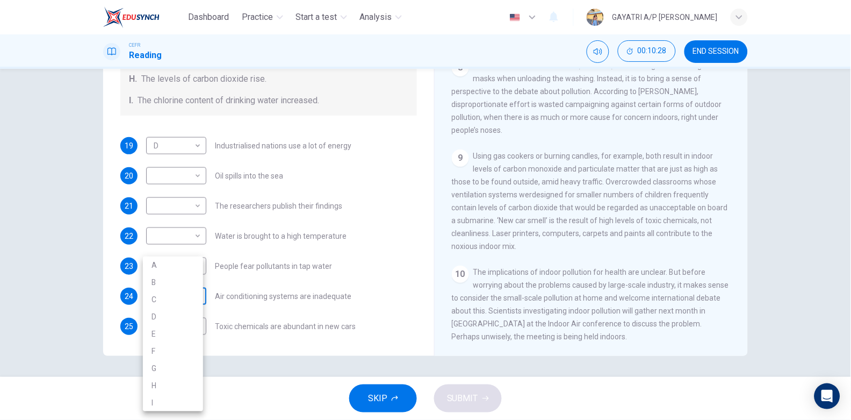
click at [183, 297] on body "Dashboard Practice Start a test Analysis English en ​ GAYATRI A/P [PERSON_NAME]…" at bounding box center [425, 210] width 851 height 420
click at [300, 281] on div at bounding box center [425, 210] width 851 height 420
click at [194, 295] on body "Dashboard Practice Start a test Analysis English en ​ GAYATRI A/P [PERSON_NAME]…" at bounding box center [425, 210] width 851 height 420
click at [175, 271] on li "A" at bounding box center [173, 264] width 60 height 17
type input "A"
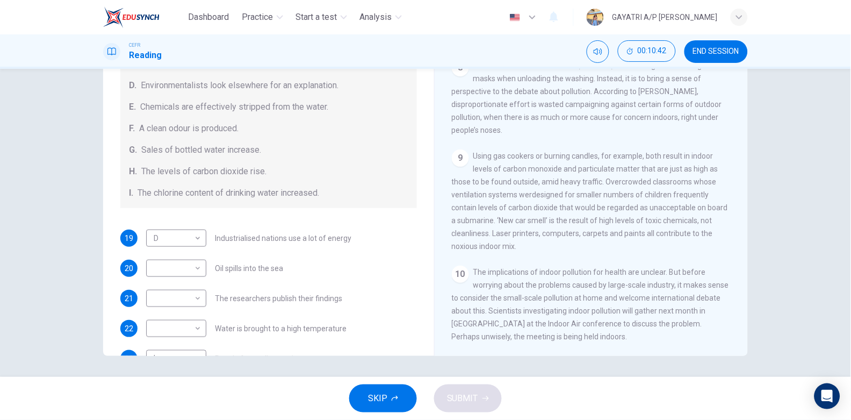
scroll to position [187, 0]
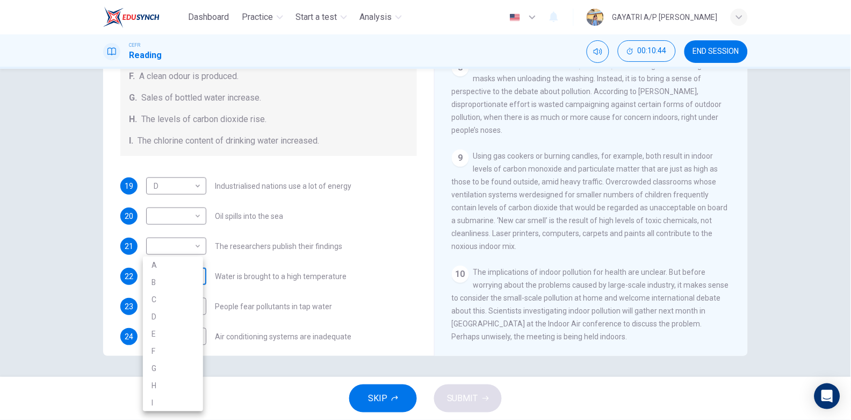
click at [196, 279] on body "Dashboard Practice Start a test Analysis English en ​ GAYATRI A/P [PERSON_NAME]…" at bounding box center [425, 210] width 851 height 420
click at [333, 242] on div at bounding box center [425, 210] width 851 height 420
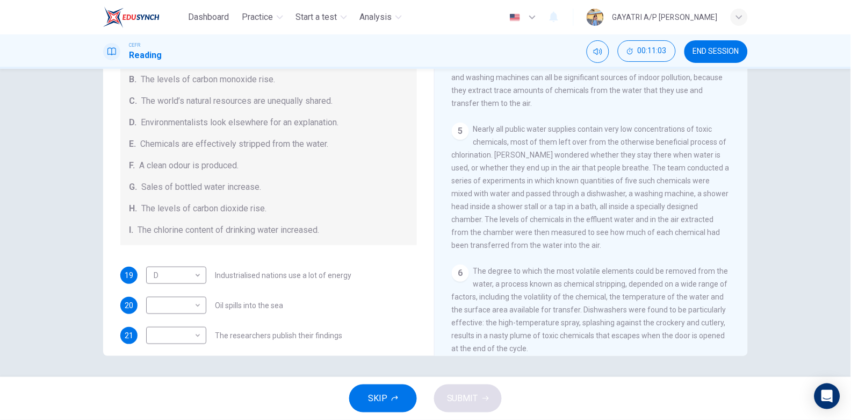
scroll to position [228, 0]
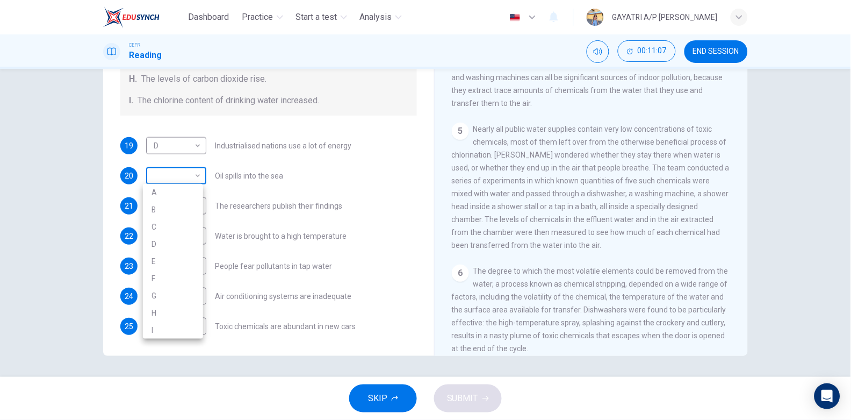
click at [191, 169] on body "Dashboard Practice Start a test Analysis English en ​ GAYATRI A/P [PERSON_NAME]…" at bounding box center [425, 210] width 851 height 420
click at [172, 263] on li "E" at bounding box center [173, 260] width 60 height 17
type input "E"
click at [187, 205] on body "Dashboard Practice Start a test Analysis English en ​ GAYATRI A/P [PERSON_NAME]…" at bounding box center [425, 210] width 851 height 420
click at [179, 251] on li "C" at bounding box center [173, 256] width 60 height 17
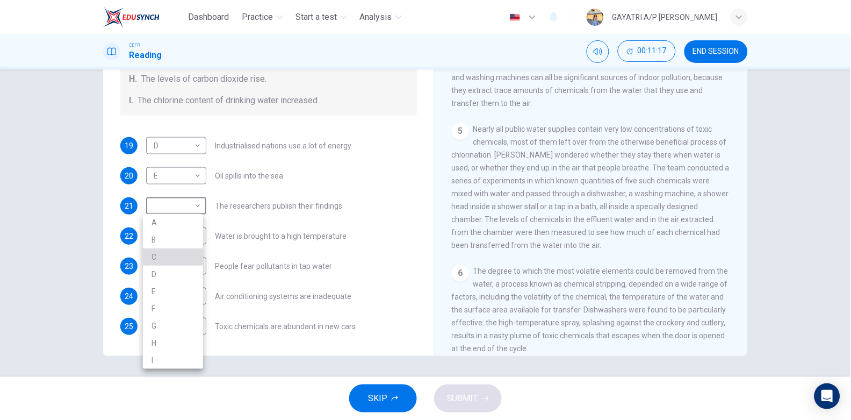
type input "C"
click at [199, 235] on body "Dashboard Practice Start a test Analysis English en ​ GAYATRI A/P [PERSON_NAME]…" at bounding box center [425, 210] width 851 height 420
click at [178, 333] on li "F" at bounding box center [173, 338] width 60 height 17
type input "F"
click at [194, 321] on body "Dashboard Practice Start a test Analysis English en ​ GAYATRI A/P [PERSON_NAME]…" at bounding box center [425, 210] width 851 height 420
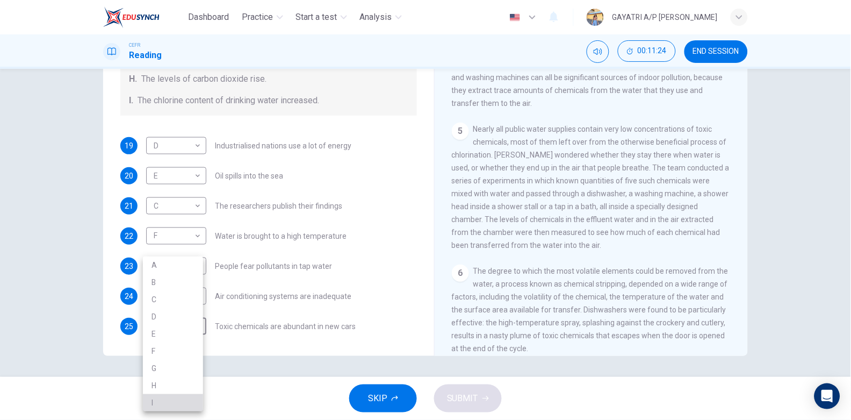
click at [178, 396] on li "I" at bounding box center [173, 402] width 60 height 17
click at [187, 327] on body "Dashboard Practice Start a test Analysis English en ​ GAYATRI A/P [PERSON_NAME]…" at bounding box center [425, 210] width 851 height 420
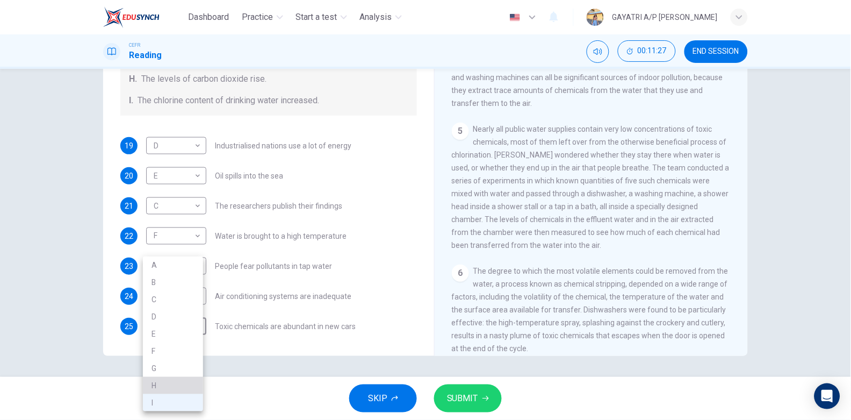
click at [173, 381] on li "H" at bounding box center [173, 385] width 60 height 17
type input "H"
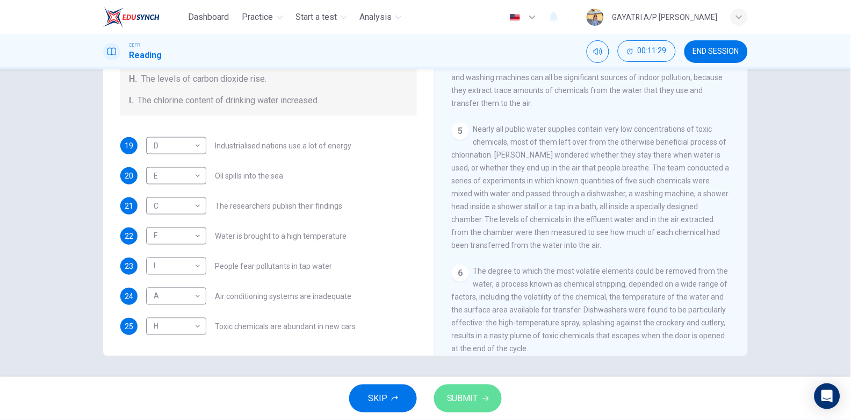
click at [468, 386] on button "SUBMIT" at bounding box center [468, 398] width 68 height 28
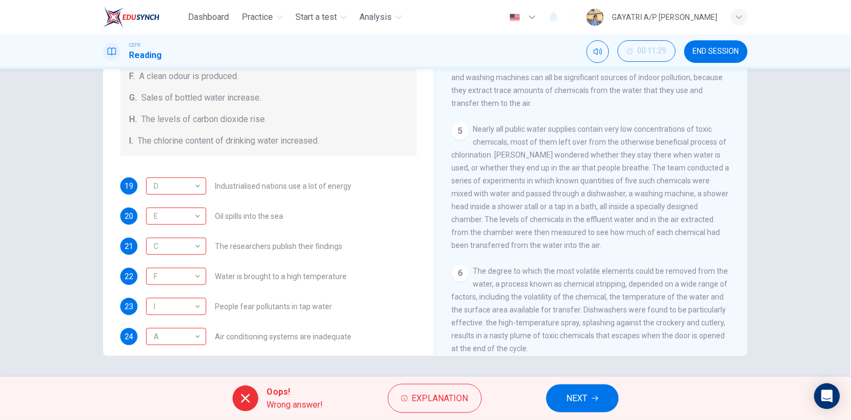
scroll to position [187, 0]
click at [570, 398] on span "NEXT" at bounding box center [577, 398] width 21 height 15
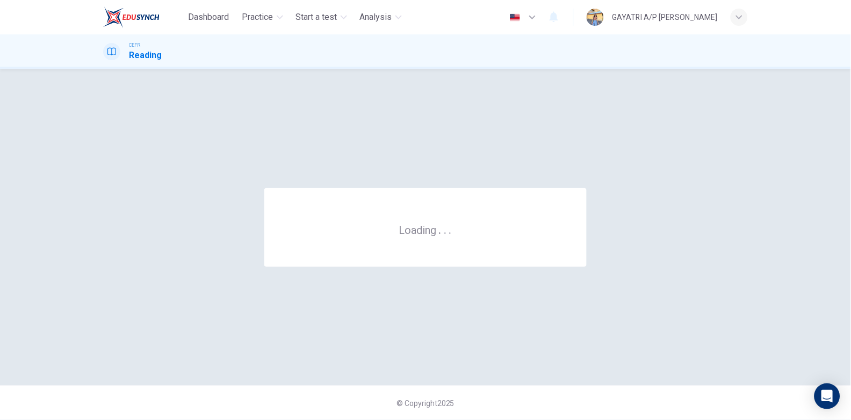
scroll to position [0, 0]
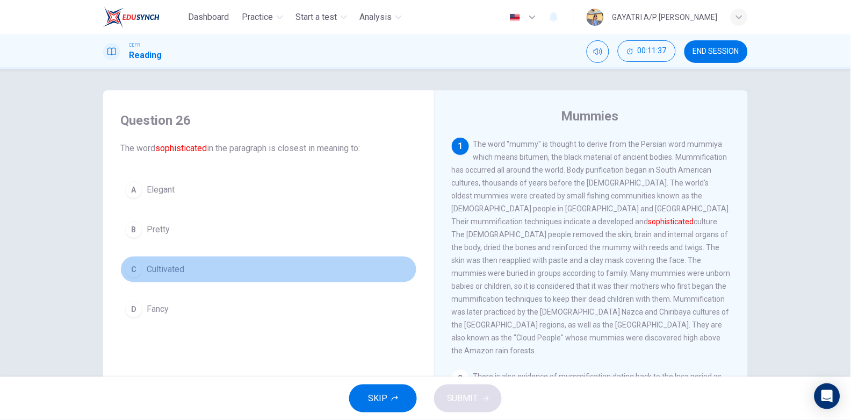
click at [191, 268] on button "C Cultivated" at bounding box center [268, 269] width 297 height 27
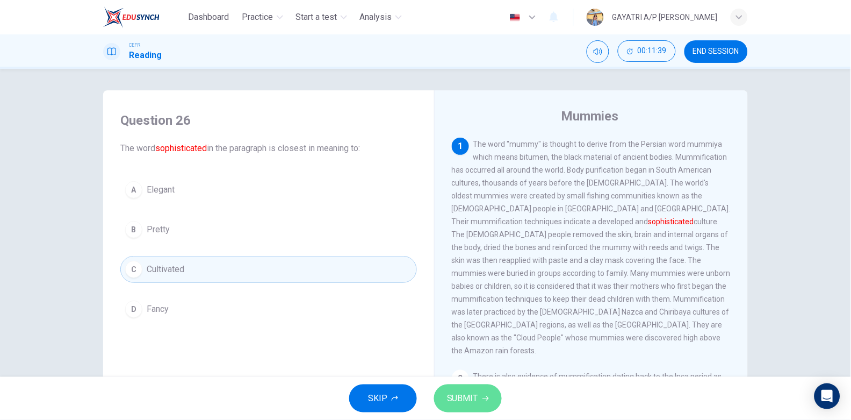
click at [463, 394] on span "SUBMIT" at bounding box center [462, 398] width 31 height 15
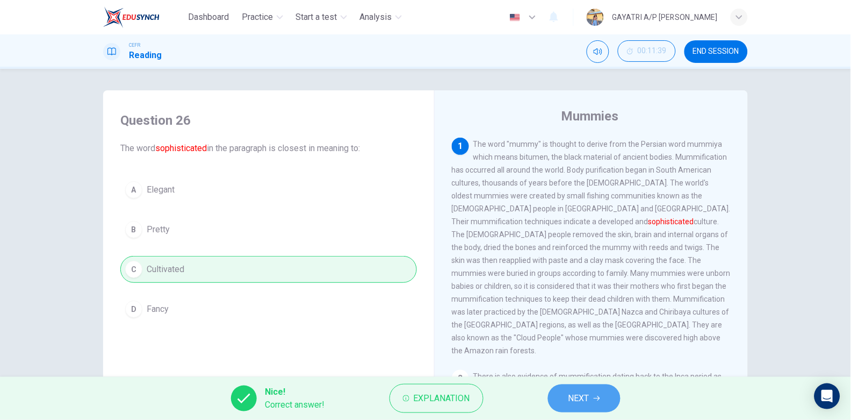
click at [600, 391] on button "NEXT" at bounding box center [584, 398] width 73 height 28
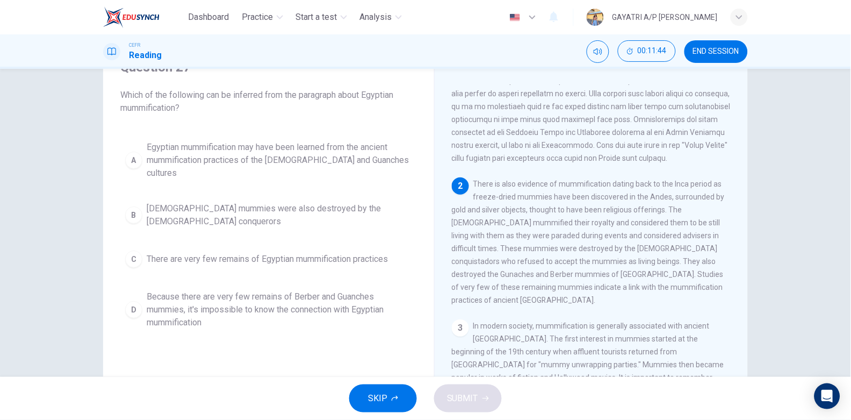
scroll to position [36, 0]
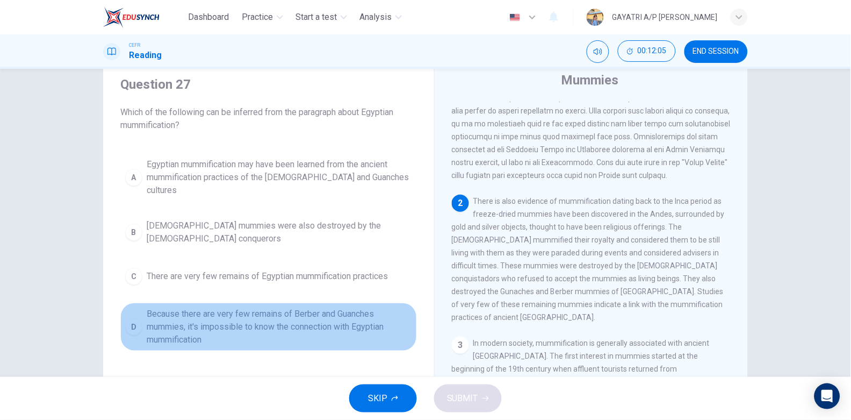
click at [289, 307] on span "Because there are very few remains of Berber and Guanches mummies, it's impossi…" at bounding box center [279, 326] width 265 height 39
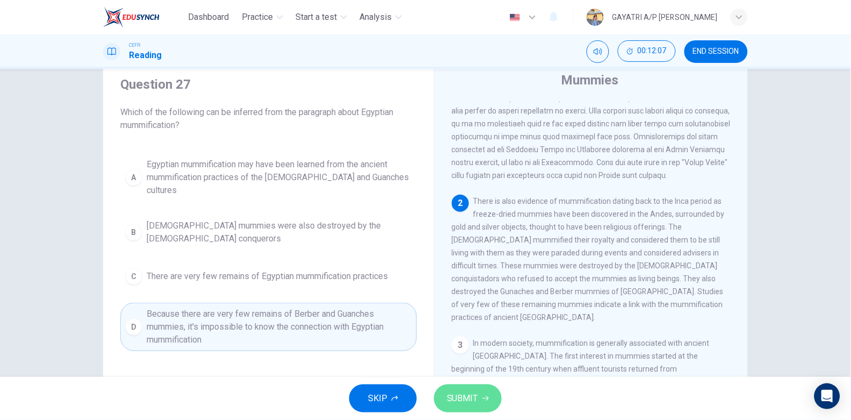
click at [473, 391] on span "SUBMIT" at bounding box center [462, 398] width 31 height 15
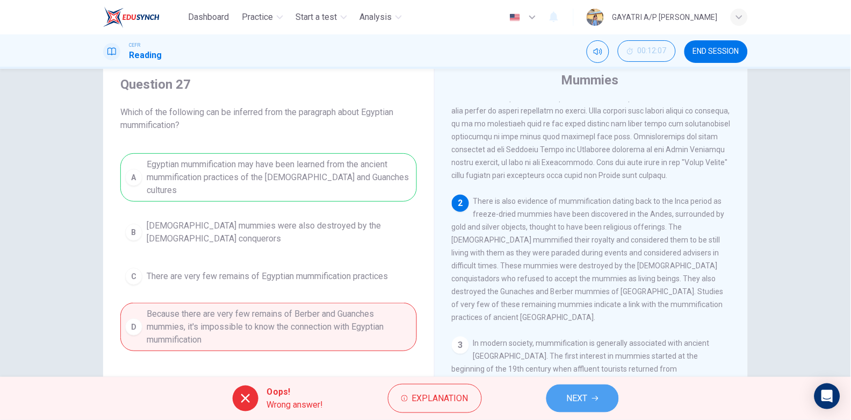
click at [579, 391] on span "NEXT" at bounding box center [577, 398] width 21 height 15
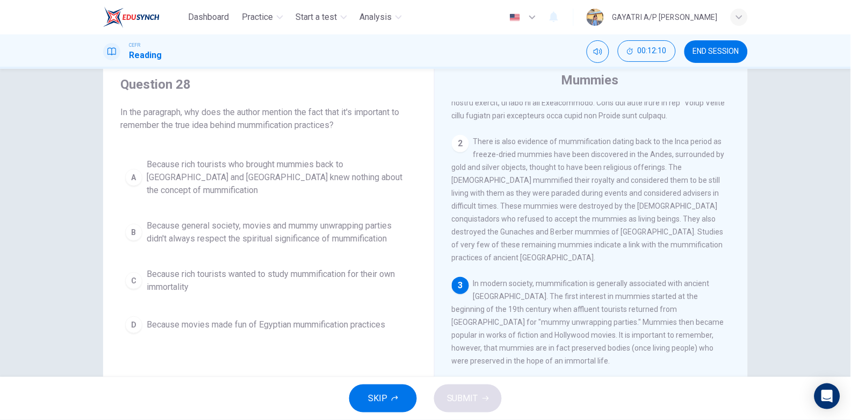
scroll to position [175, 0]
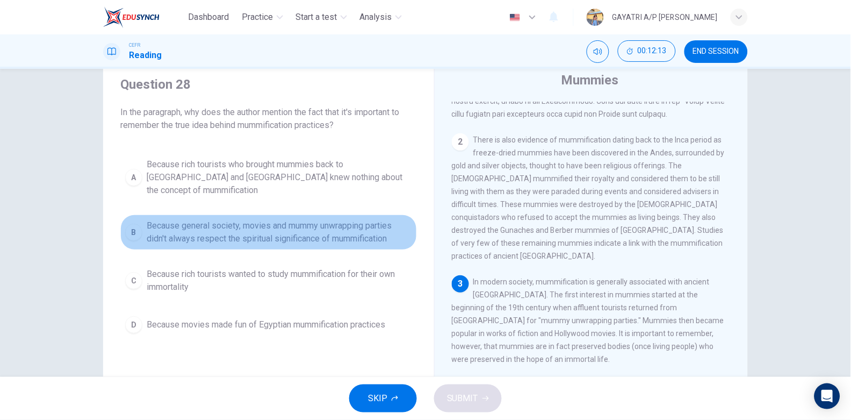
click at [351, 219] on span "Because general society, movies and mummy unwrapping parties didn't always resp…" at bounding box center [279, 232] width 265 height 26
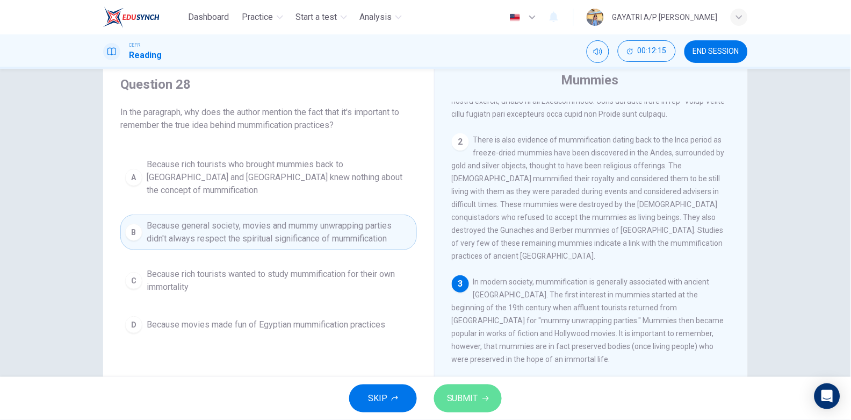
click at [466, 395] on span "SUBMIT" at bounding box center [462, 398] width 31 height 15
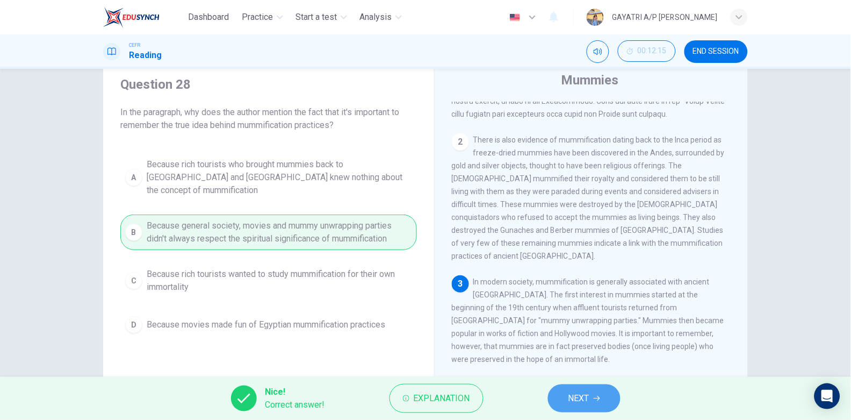
click at [572, 393] on span "NEXT" at bounding box center [578, 398] width 21 height 15
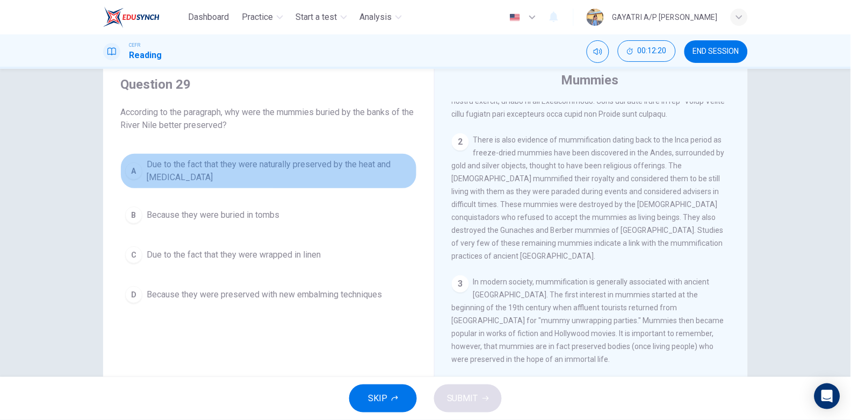
click at [251, 159] on span "Due to the fact that they were naturally preserved by the heat and [MEDICAL_DAT…" at bounding box center [279, 171] width 265 height 26
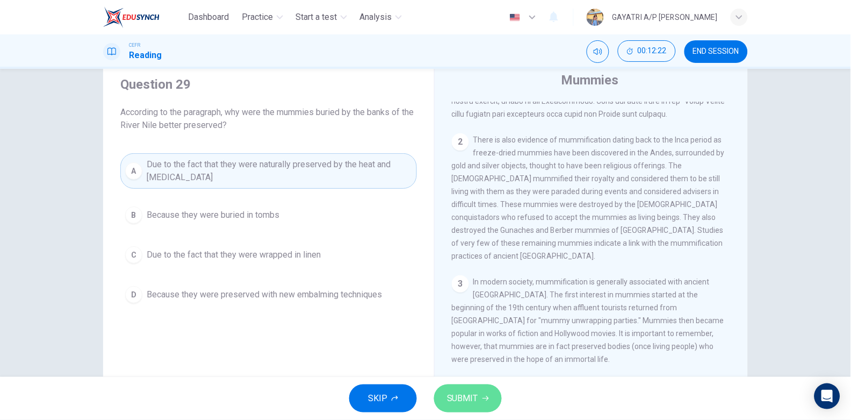
click at [463, 390] on button "SUBMIT" at bounding box center [468, 398] width 68 height 28
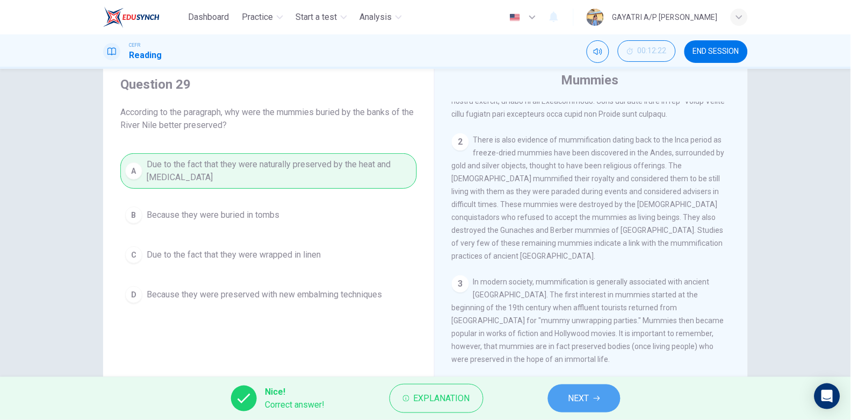
click at [575, 405] on span "NEXT" at bounding box center [578, 398] width 21 height 15
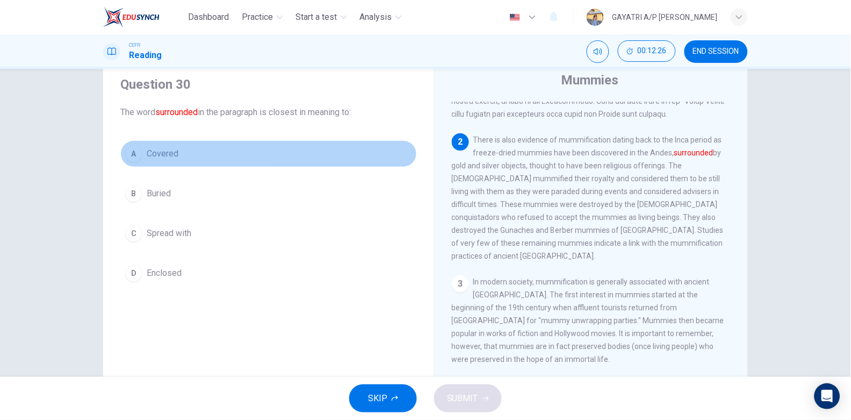
click at [243, 149] on button "A Covered" at bounding box center [268, 153] width 297 height 27
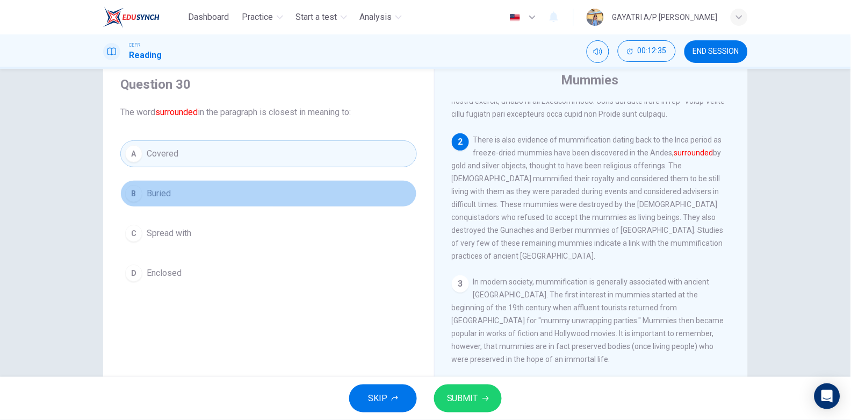
click at [233, 181] on button "B Buried" at bounding box center [268, 193] width 297 height 27
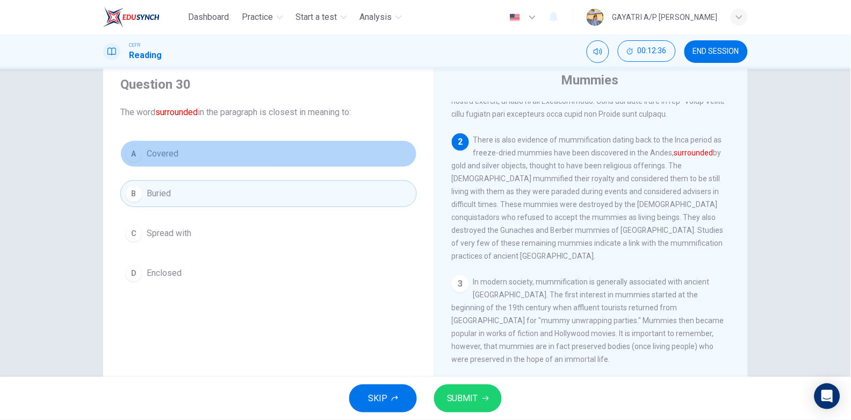
click at [225, 156] on button "A Covered" at bounding box center [268, 153] width 297 height 27
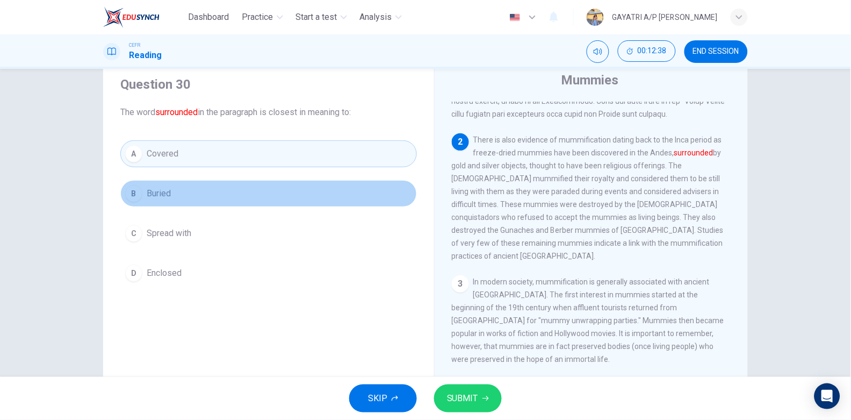
click at [254, 184] on button "B Buried" at bounding box center [268, 193] width 297 height 27
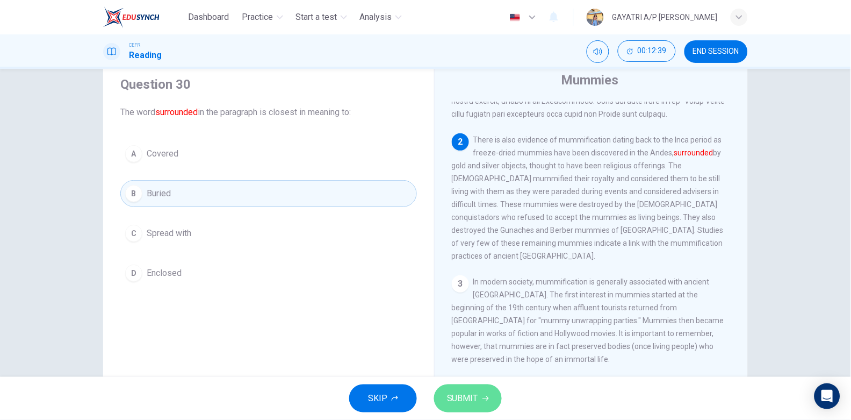
click at [478, 397] on button "SUBMIT" at bounding box center [468, 398] width 68 height 28
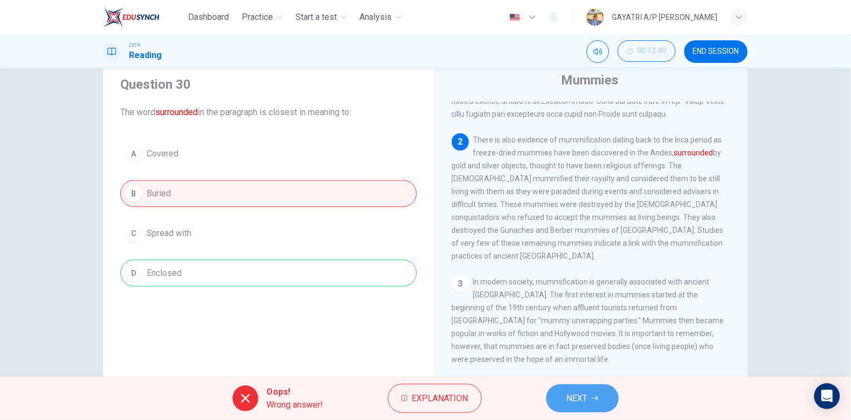
click at [580, 397] on span "NEXT" at bounding box center [577, 398] width 21 height 15
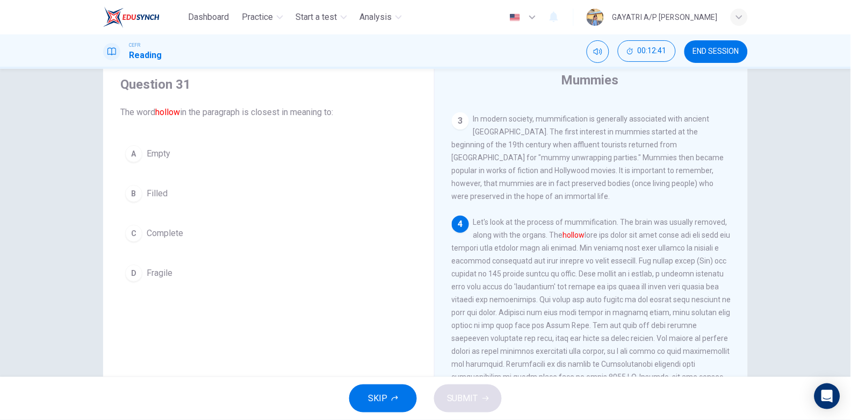
scroll to position [338, 0]
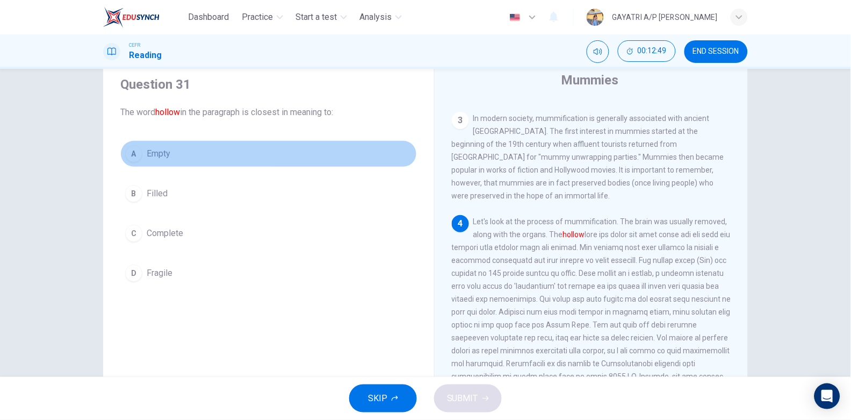
click at [173, 155] on button "A Empty" at bounding box center [268, 153] width 297 height 27
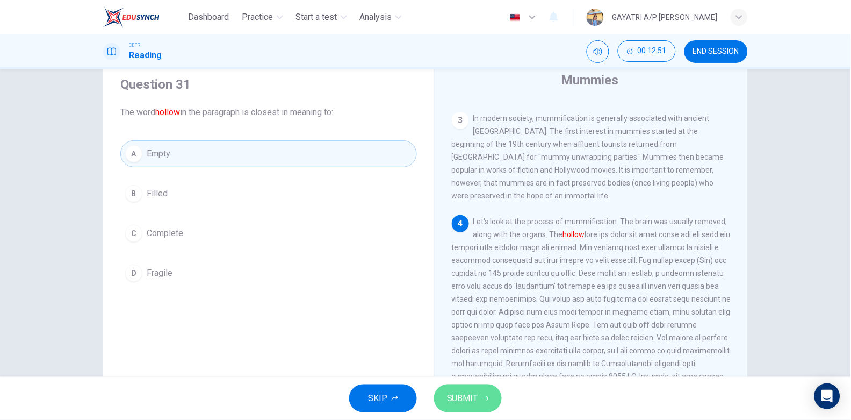
click at [466, 390] on button "SUBMIT" at bounding box center [468, 398] width 68 height 28
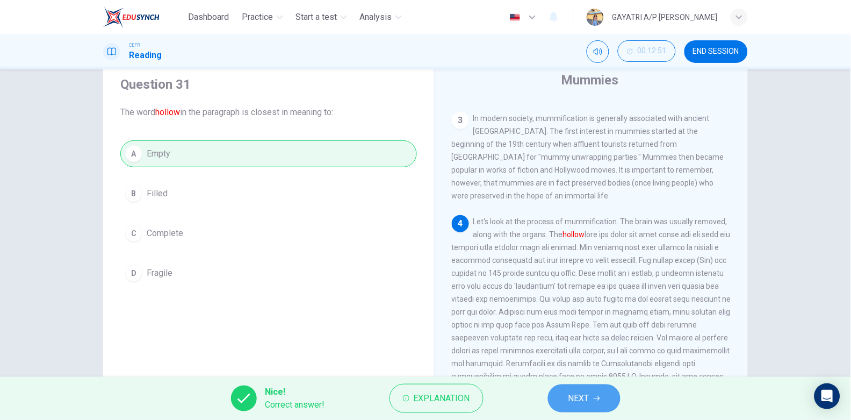
click at [588, 396] on span "NEXT" at bounding box center [578, 398] width 21 height 15
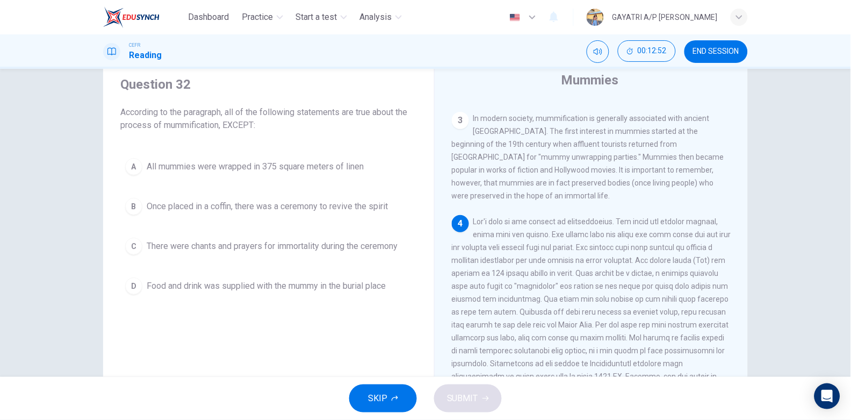
scroll to position [49, 0]
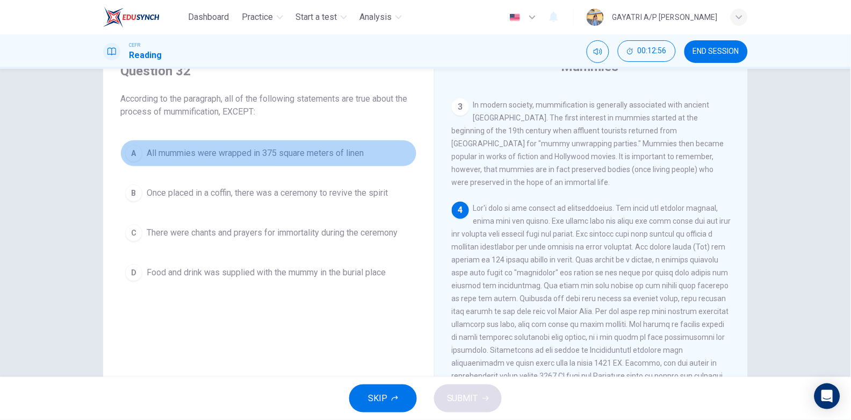
click at [304, 150] on span "All mummies were wrapped in 375 square meters of linen" at bounding box center [255, 153] width 217 height 13
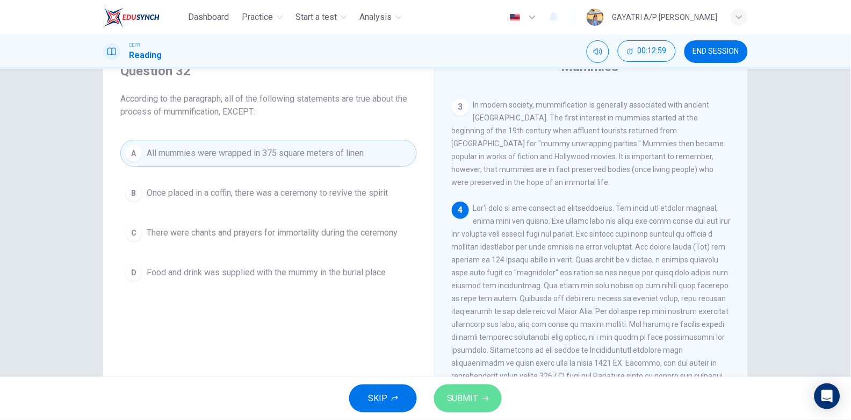
click at [469, 394] on span "SUBMIT" at bounding box center [462, 398] width 31 height 15
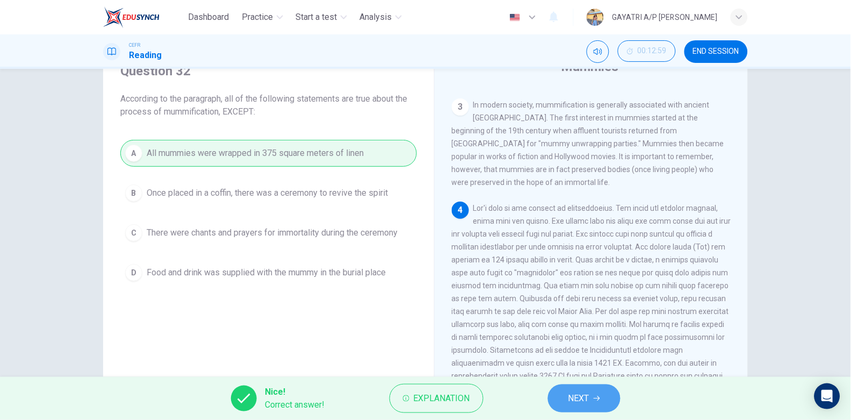
click at [582, 388] on button "NEXT" at bounding box center [584, 398] width 73 height 28
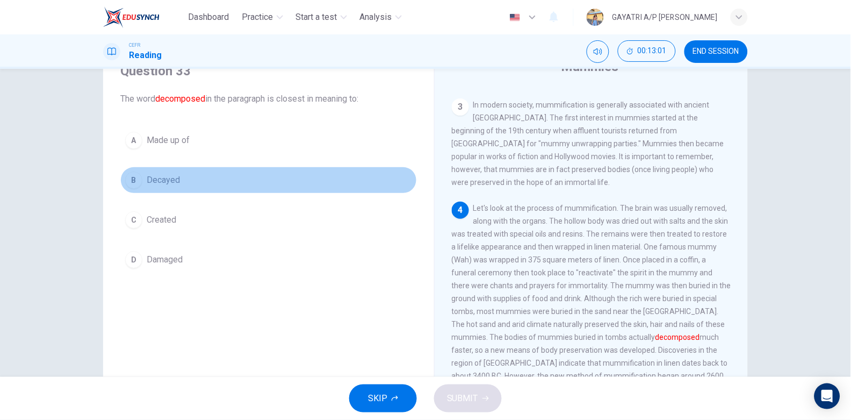
click at [242, 178] on button "B Decayed" at bounding box center [268, 180] width 297 height 27
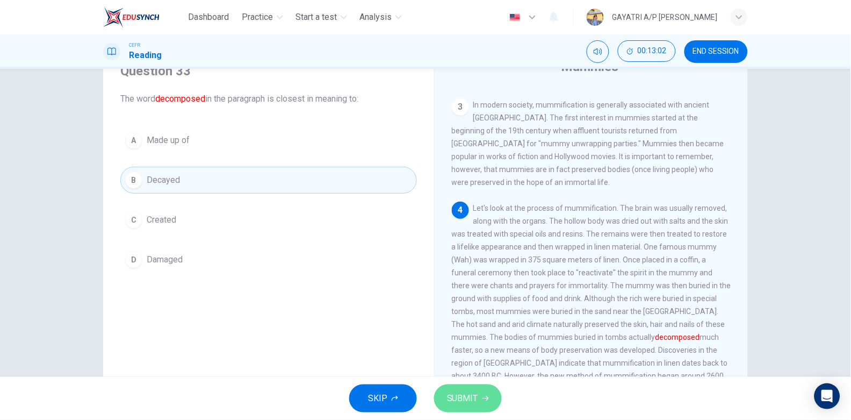
click at [459, 391] on span "SUBMIT" at bounding box center [462, 398] width 31 height 15
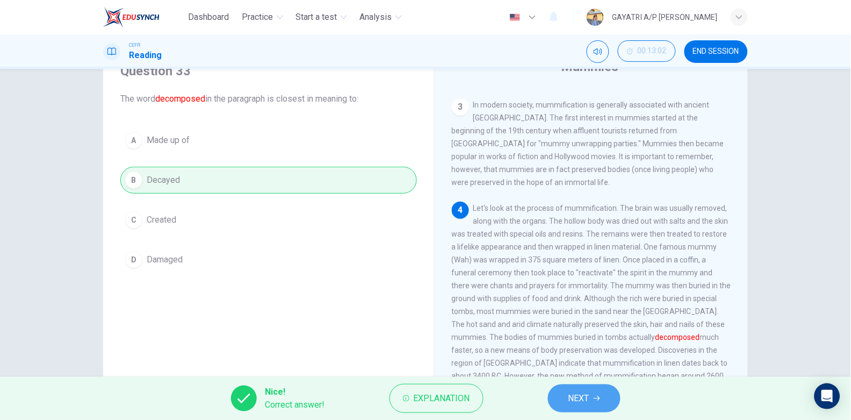
click at [588, 394] on span "NEXT" at bounding box center [578, 398] width 21 height 15
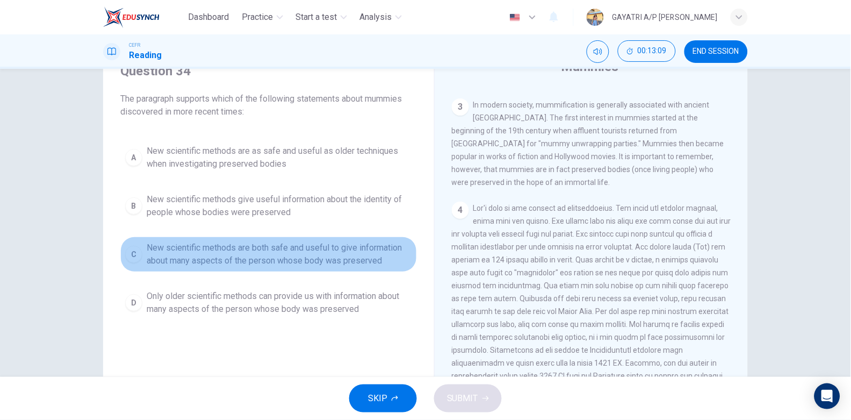
click at [314, 242] on span "New scientific methods are both safe and useful to give information about many …" at bounding box center [279, 254] width 265 height 26
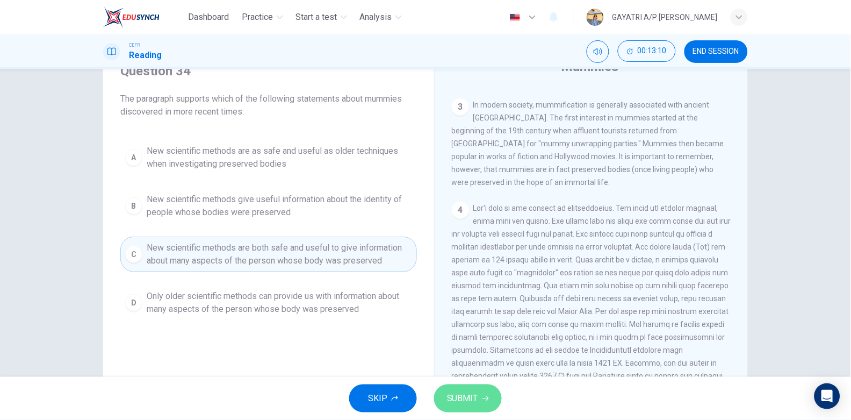
click at [456, 385] on button "SUBMIT" at bounding box center [468, 398] width 68 height 28
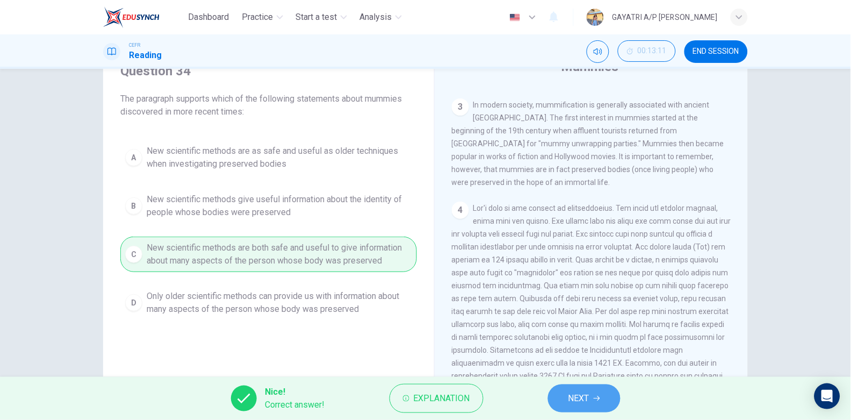
click at [594, 396] on icon "button" at bounding box center [597, 398] width 6 height 6
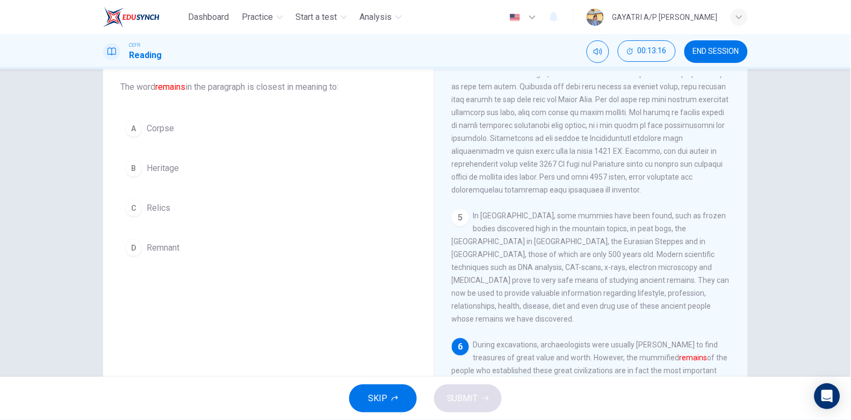
scroll to position [60, 0]
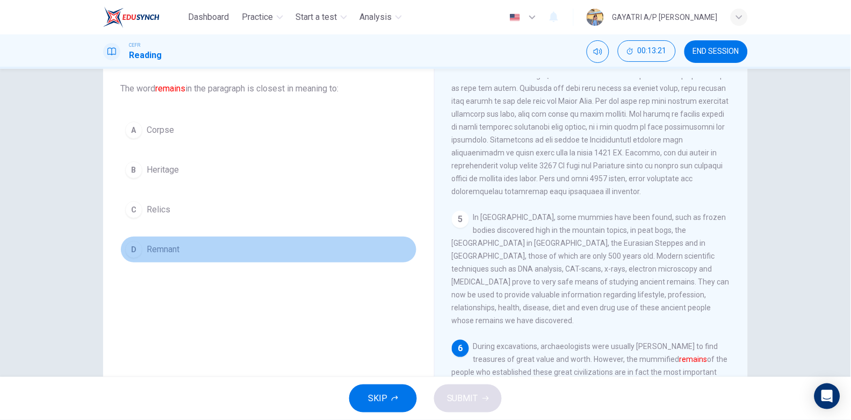
click at [206, 257] on button "D Remnant" at bounding box center [268, 249] width 297 height 27
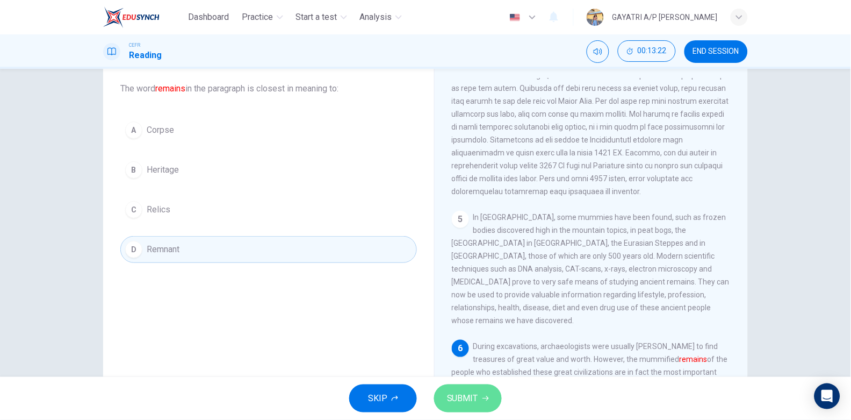
click at [462, 402] on span "SUBMIT" at bounding box center [462, 398] width 31 height 15
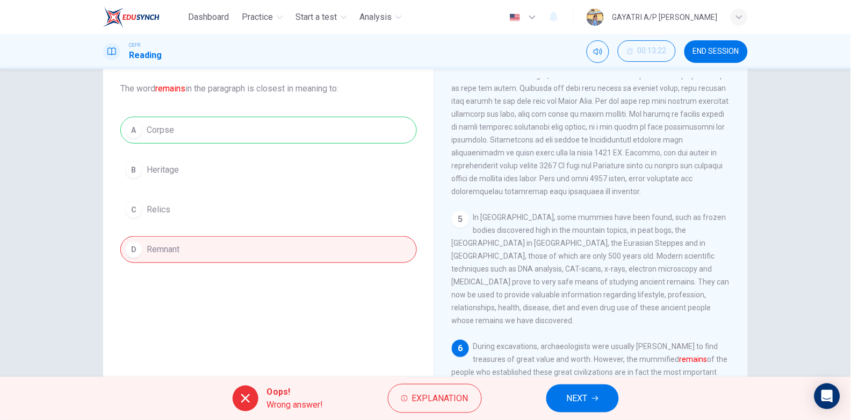
click at [599, 403] on button "NEXT" at bounding box center [582, 398] width 73 height 28
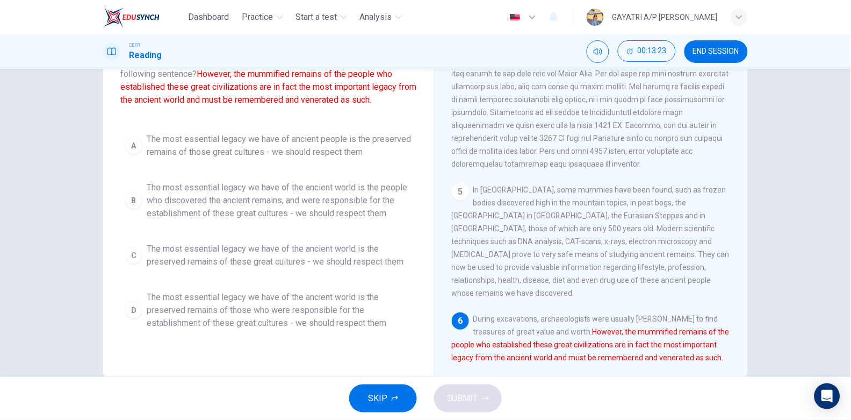
scroll to position [108, 0]
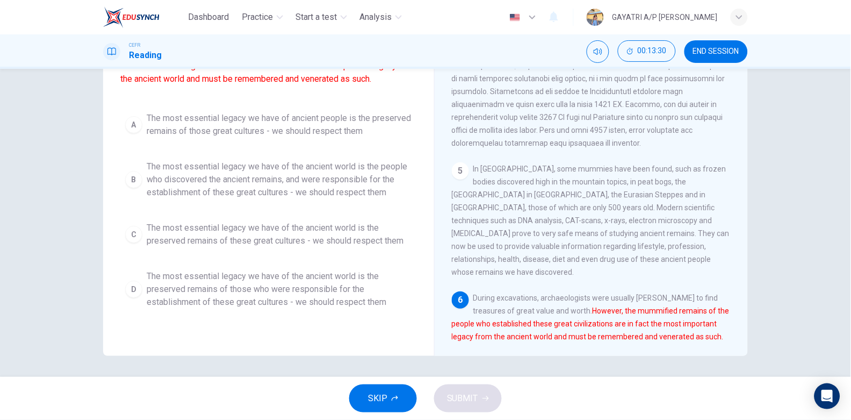
click at [297, 292] on span "The most essential legacy we have of the ancient world is the preserved remains…" at bounding box center [279, 289] width 265 height 39
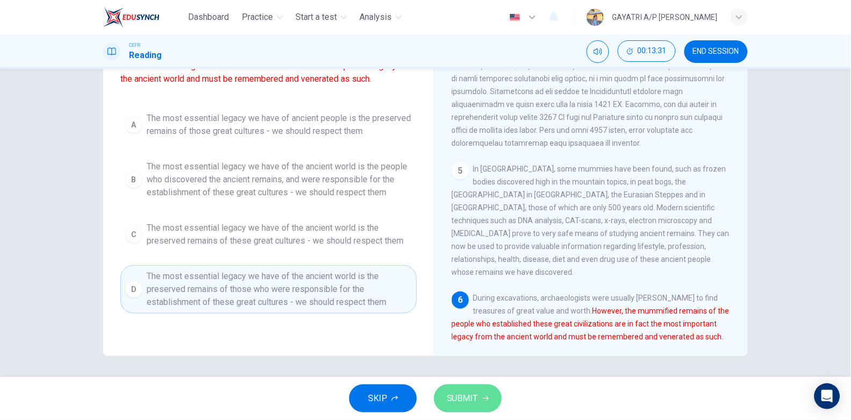
click at [466, 399] on span "SUBMIT" at bounding box center [462, 398] width 31 height 15
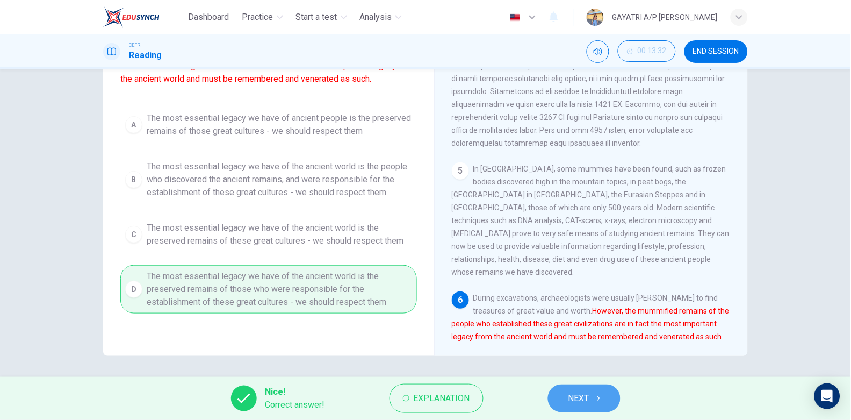
click at [591, 398] on button "NEXT" at bounding box center [584, 398] width 73 height 28
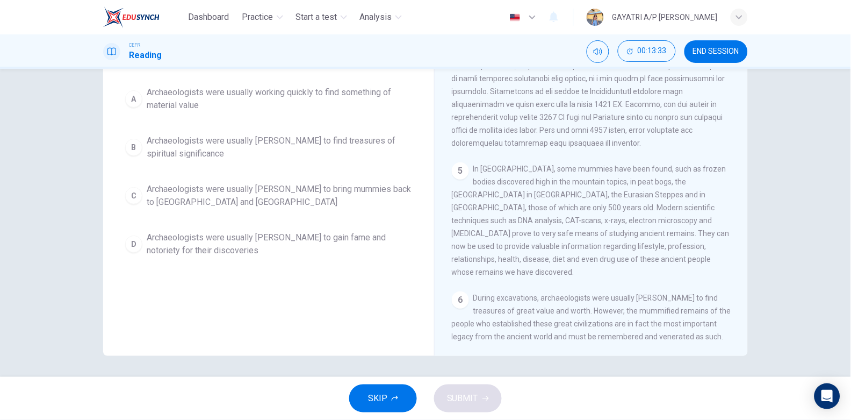
scroll to position [60, 0]
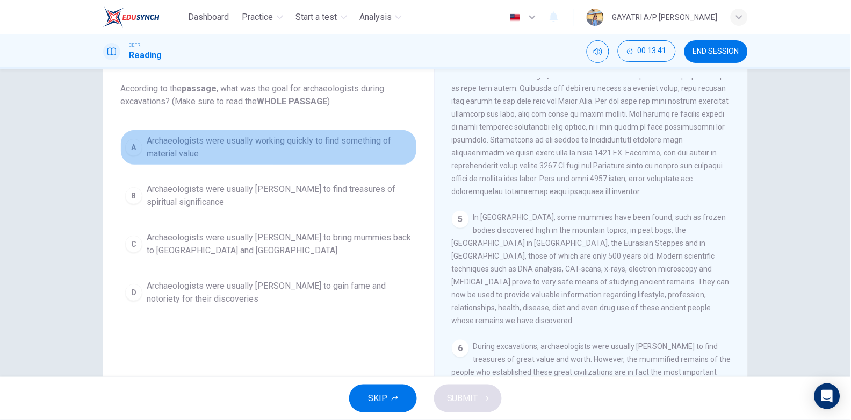
click at [240, 140] on span "Archaeologists were usually working quickly to find something of material value" at bounding box center [279, 147] width 265 height 26
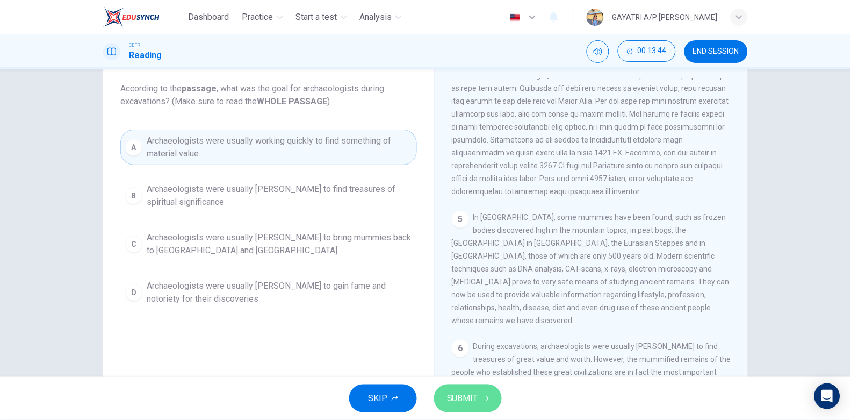
click at [478, 402] on button "SUBMIT" at bounding box center [468, 398] width 68 height 28
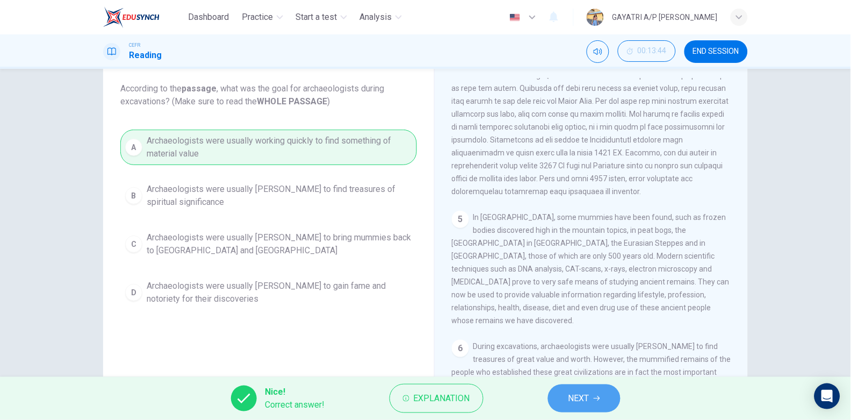
click at [576, 400] on span "NEXT" at bounding box center [578, 398] width 21 height 15
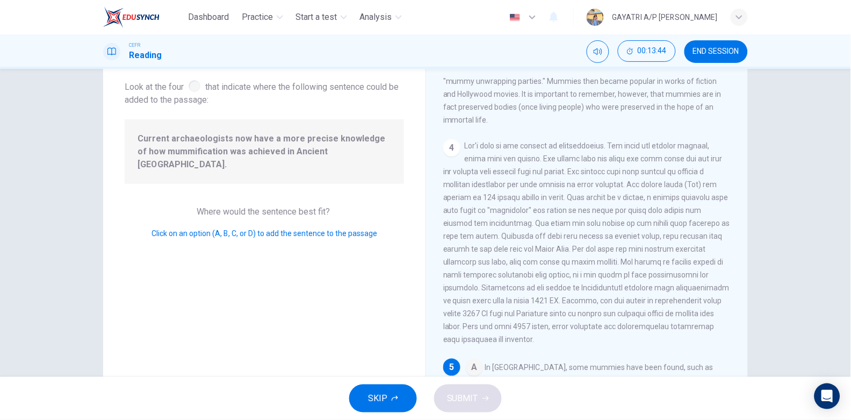
scroll to position [579, 0]
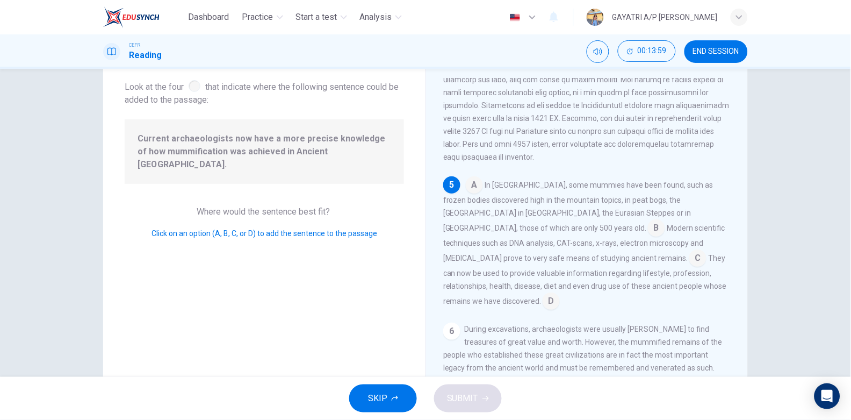
click at [648, 236] on input at bounding box center [656, 228] width 17 height 17
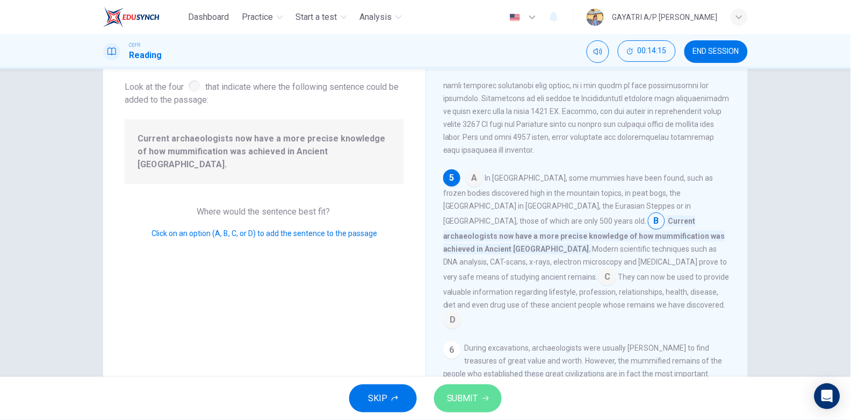
click at [472, 398] on span "SUBMIT" at bounding box center [462, 398] width 31 height 15
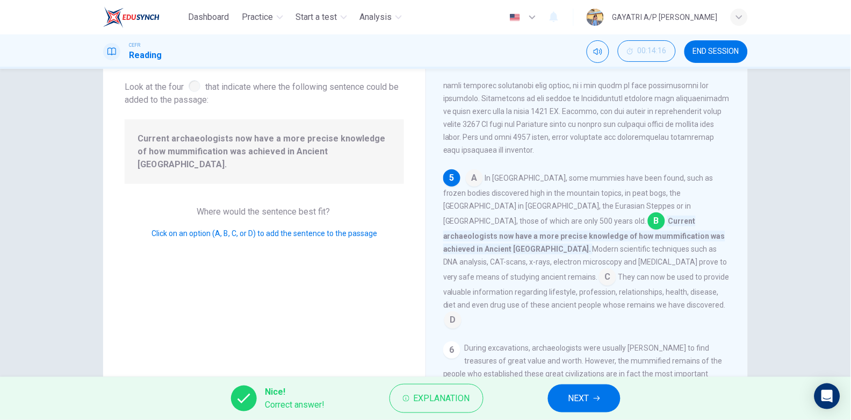
click at [596, 394] on button "NEXT" at bounding box center [584, 398] width 73 height 28
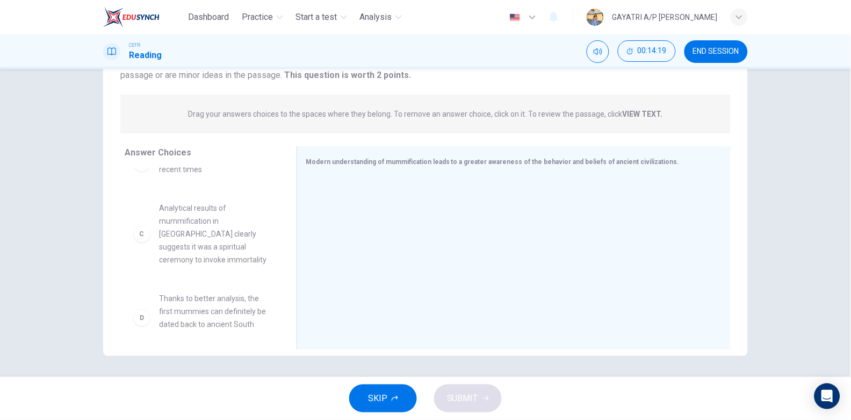
scroll to position [92, 0]
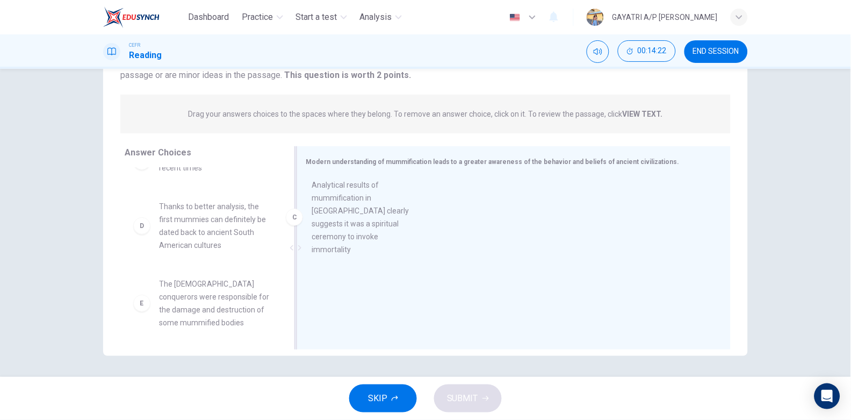
drag, startPoint x: 214, startPoint y: 247, endPoint x: 388, endPoint y: 223, distance: 175.6
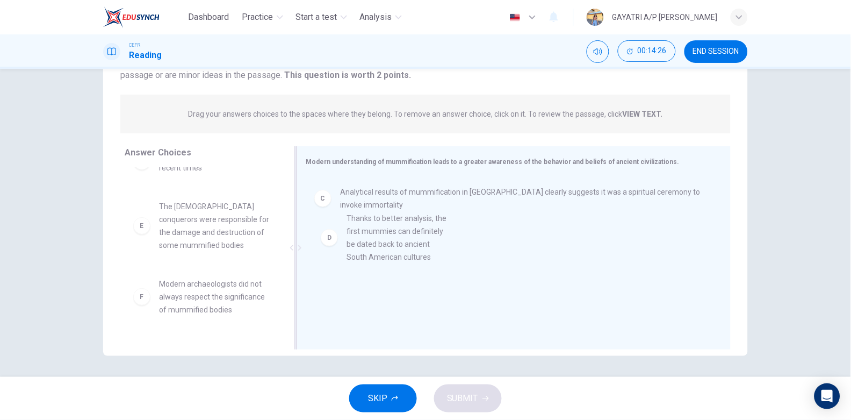
drag, startPoint x: 196, startPoint y: 235, endPoint x: 389, endPoint y: 247, distance: 193.8
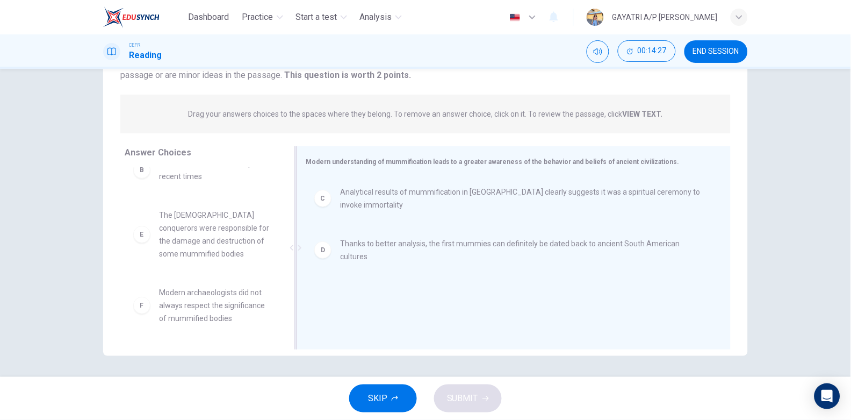
scroll to position [83, 0]
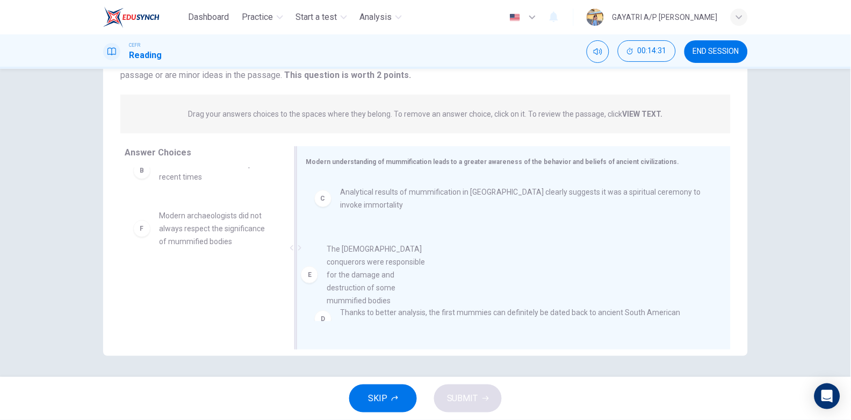
drag, startPoint x: 214, startPoint y: 233, endPoint x: 430, endPoint y: 272, distance: 219.6
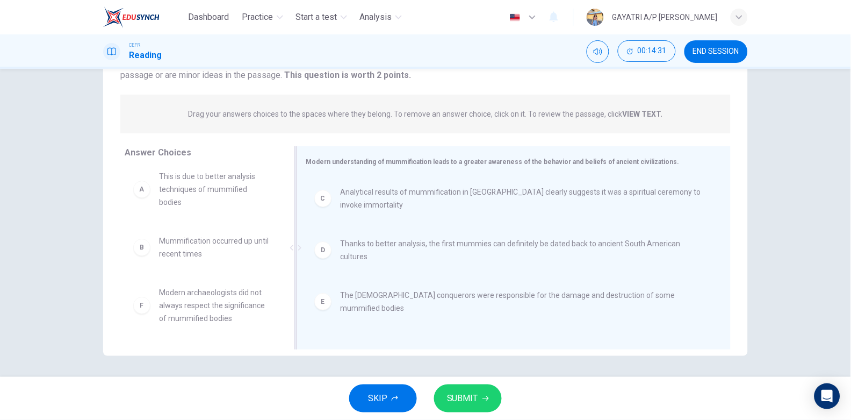
scroll to position [6, 0]
click at [469, 399] on span "SUBMIT" at bounding box center [462, 398] width 31 height 15
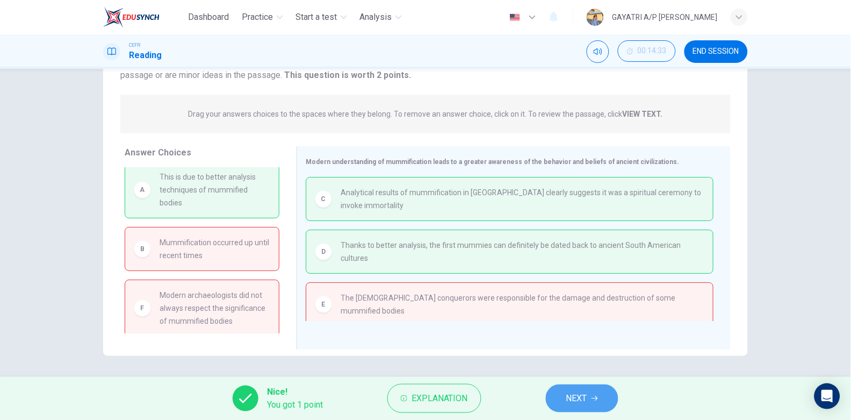
click at [569, 398] on span "NEXT" at bounding box center [576, 398] width 21 height 15
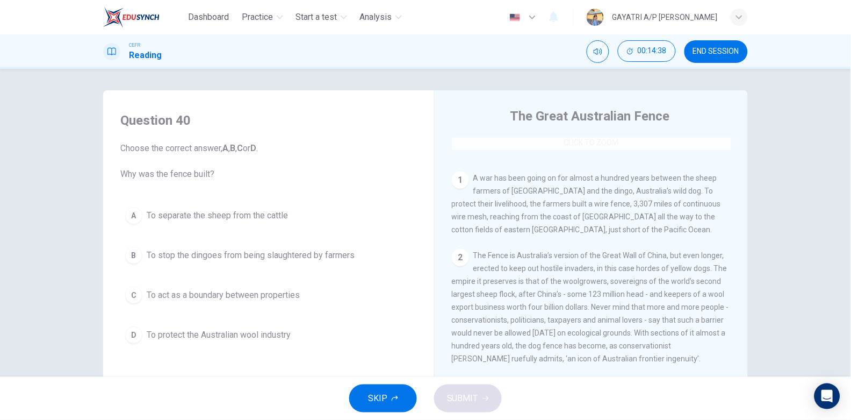
scroll to position [193, 0]
click at [713, 50] on span "END SESSION" at bounding box center [716, 51] width 46 height 9
